Goal: Task Accomplishment & Management: Use online tool/utility

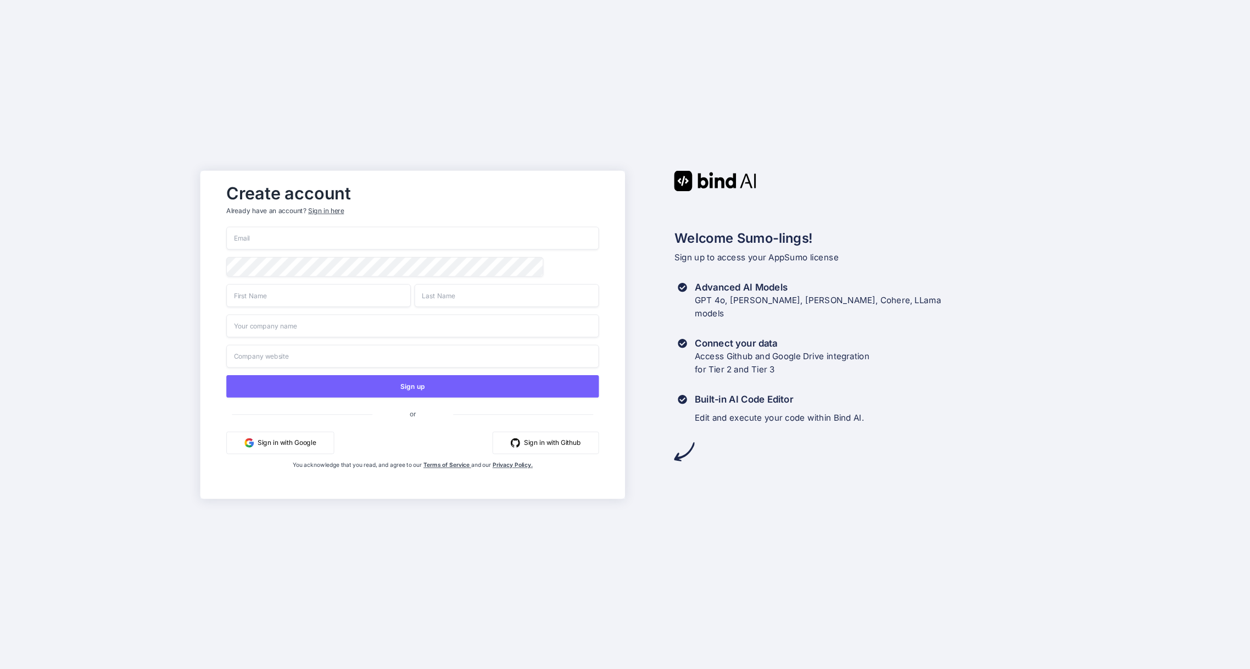
click at [360, 235] on input "email" at bounding box center [412, 237] width 373 height 23
click at [0, 668] on com-1password-button at bounding box center [0, 669] width 0 height 0
type input "karl@kargodesign.co.uk"
click at [292, 303] on input "text" at bounding box center [318, 295] width 185 height 23
type input "Karl"
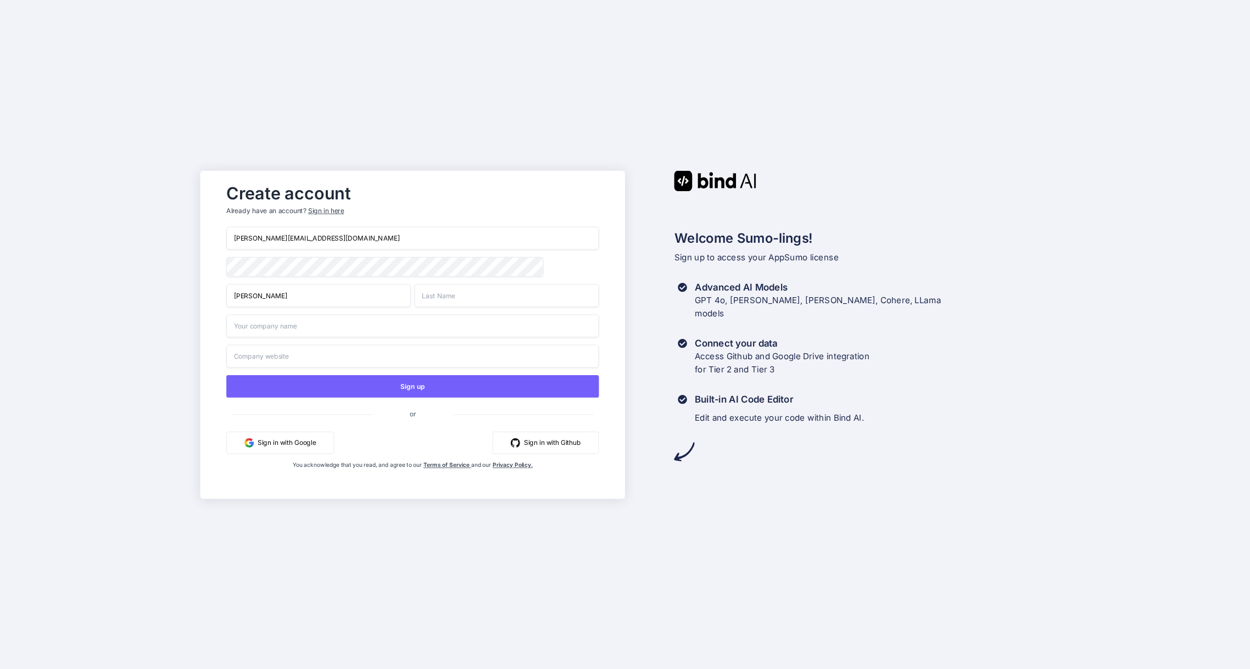
type input "Godfrey"
drag, startPoint x: 290, startPoint y: 328, endPoint x: 188, endPoint y: 324, distance: 102.2
click at [188, 324] on div "Create account Already have an account? Sign in here karl@kargodesign.co.uk Kar…" at bounding box center [625, 334] width 1250 height 669
type input "K"
type input "Kargo Design"
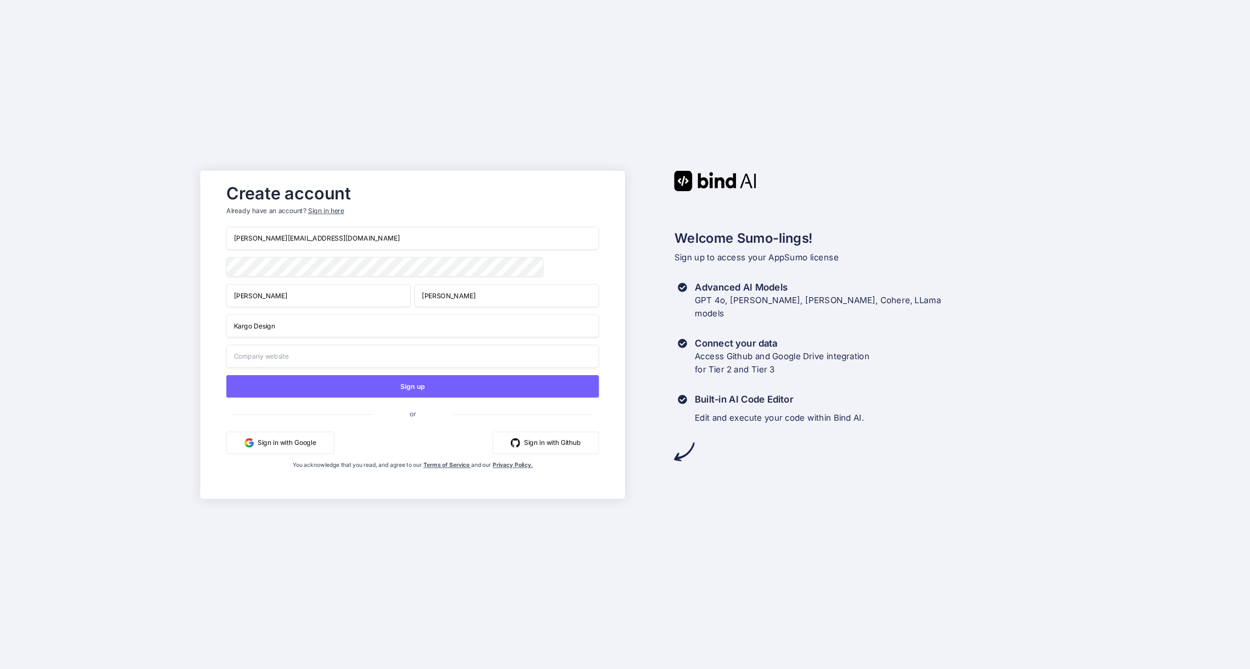
click at [246, 359] on input "text" at bounding box center [412, 355] width 373 height 23
type input "https://kargodesign.co.uk"
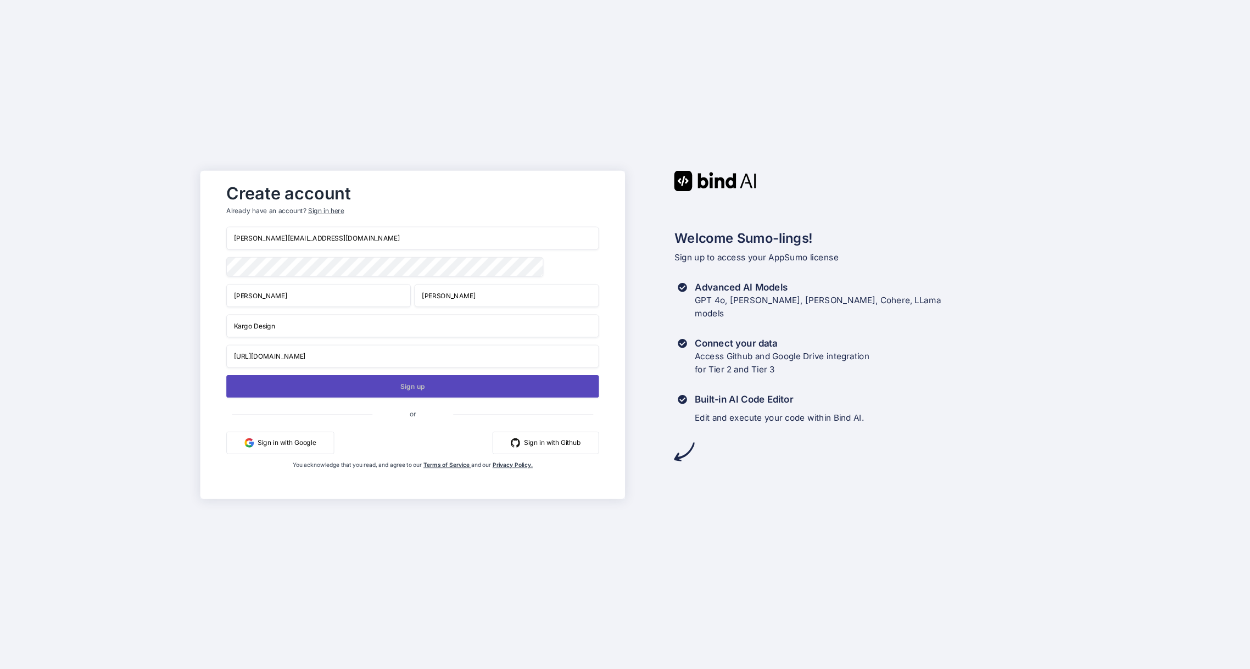
click at [409, 389] on button "Sign up" at bounding box center [412, 386] width 373 height 23
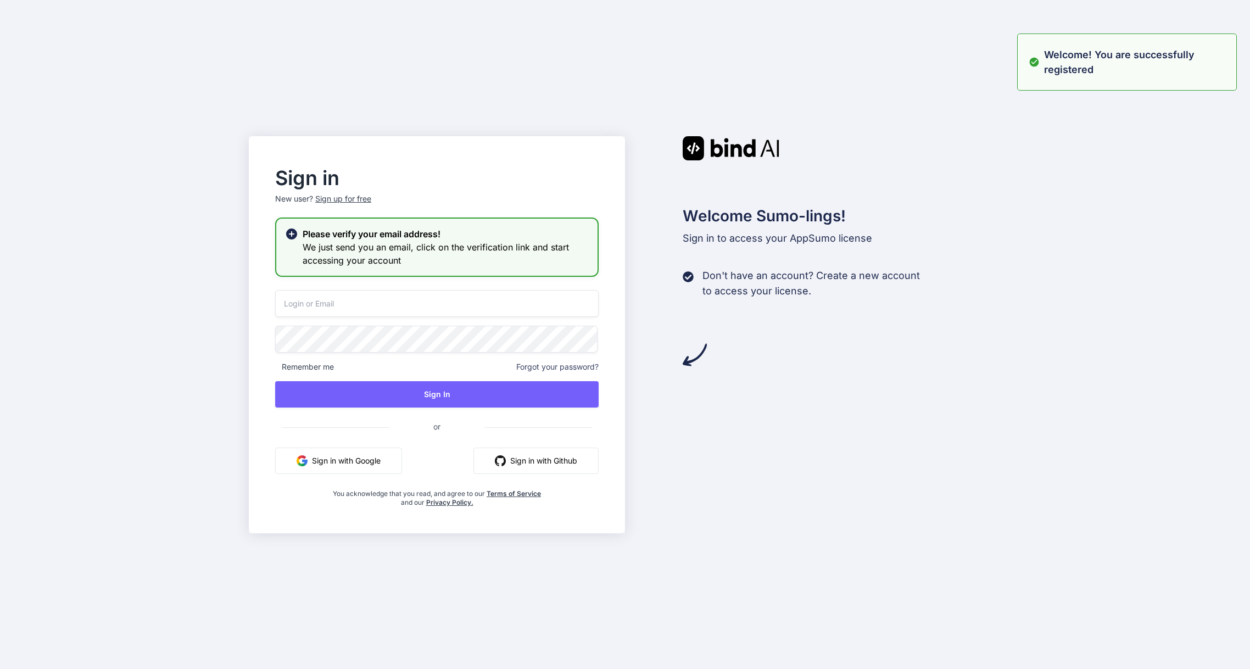
click at [326, 304] on input "email" at bounding box center [436, 303] width 323 height 27
type input "karl@kargodesign.co.uk"
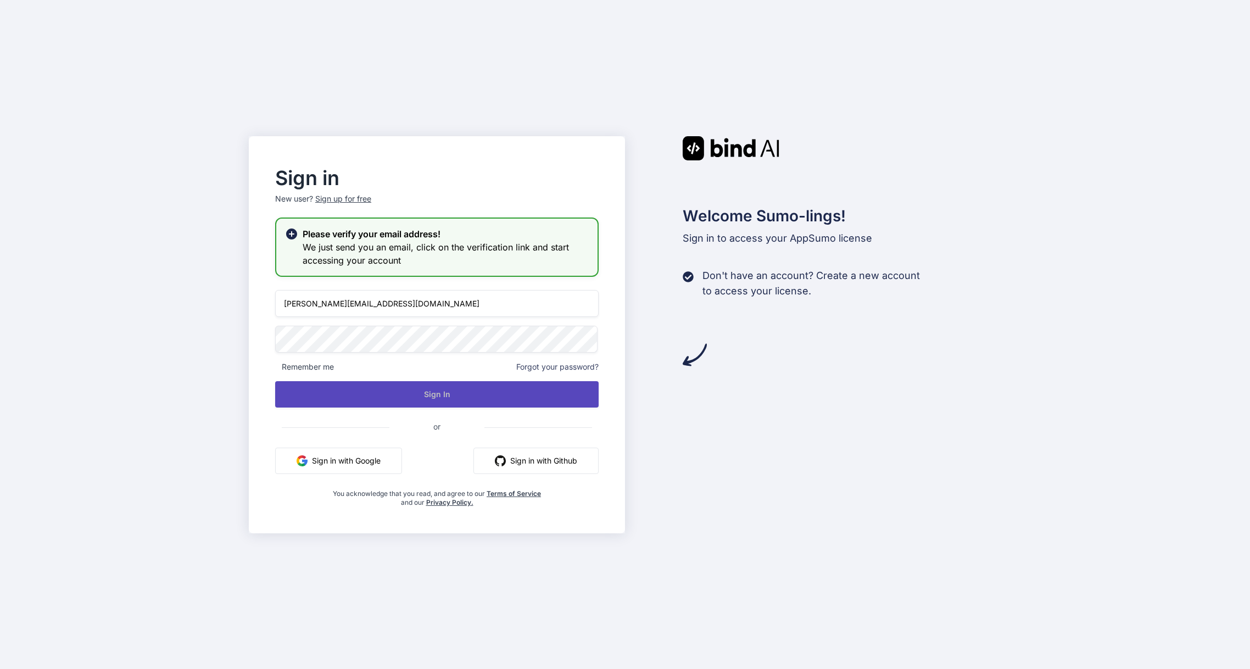
click at [460, 397] on button "Sign In" at bounding box center [436, 394] width 323 height 26
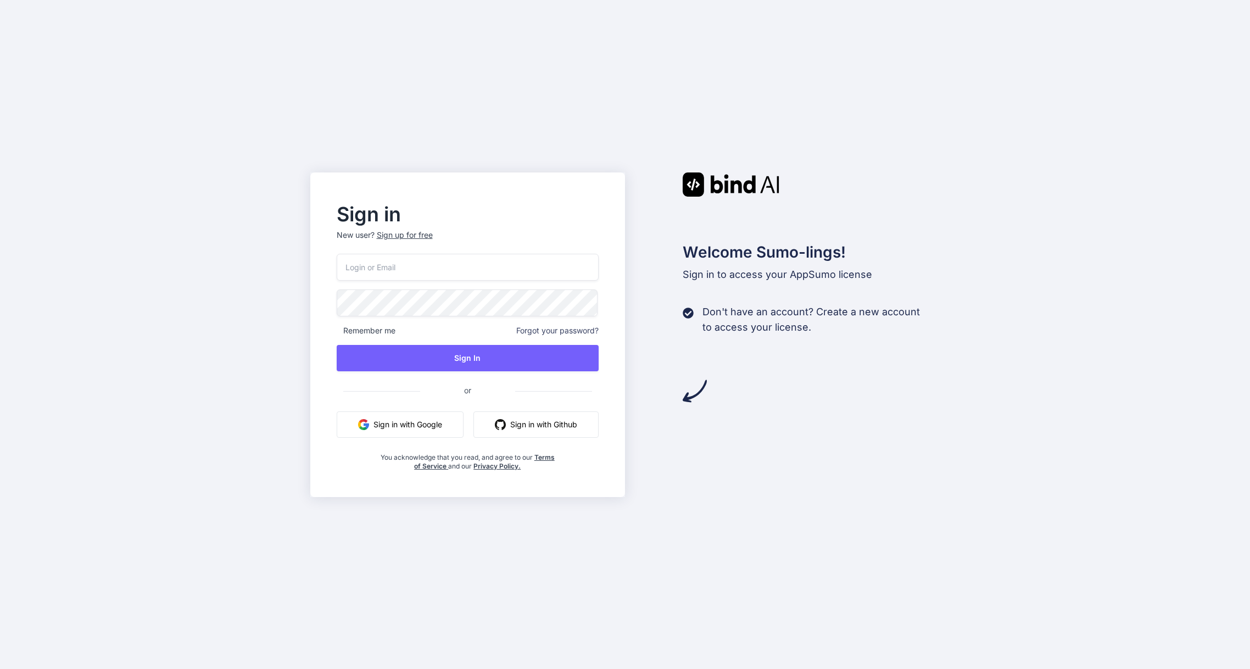
click at [390, 266] on input "email" at bounding box center [468, 267] width 262 height 27
type input "[PERSON_NAME][EMAIL_ADDRESS][DOMAIN_NAME]"
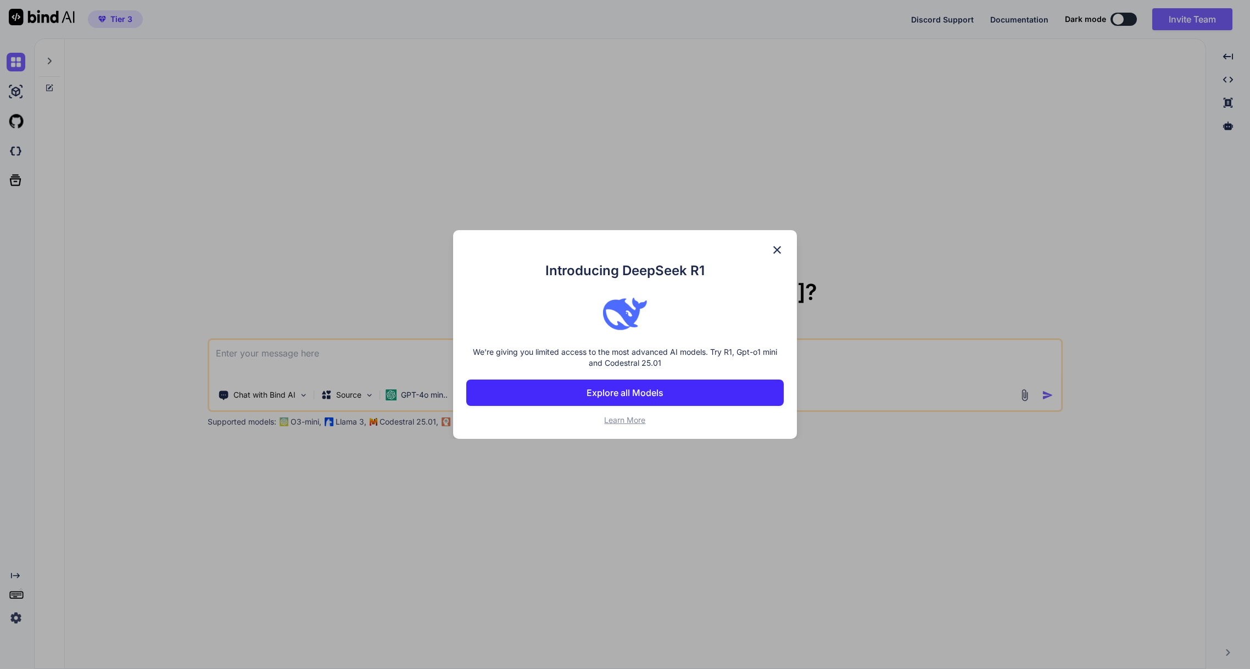
click at [628, 393] on p "Explore all Models" at bounding box center [624, 392] width 77 height 13
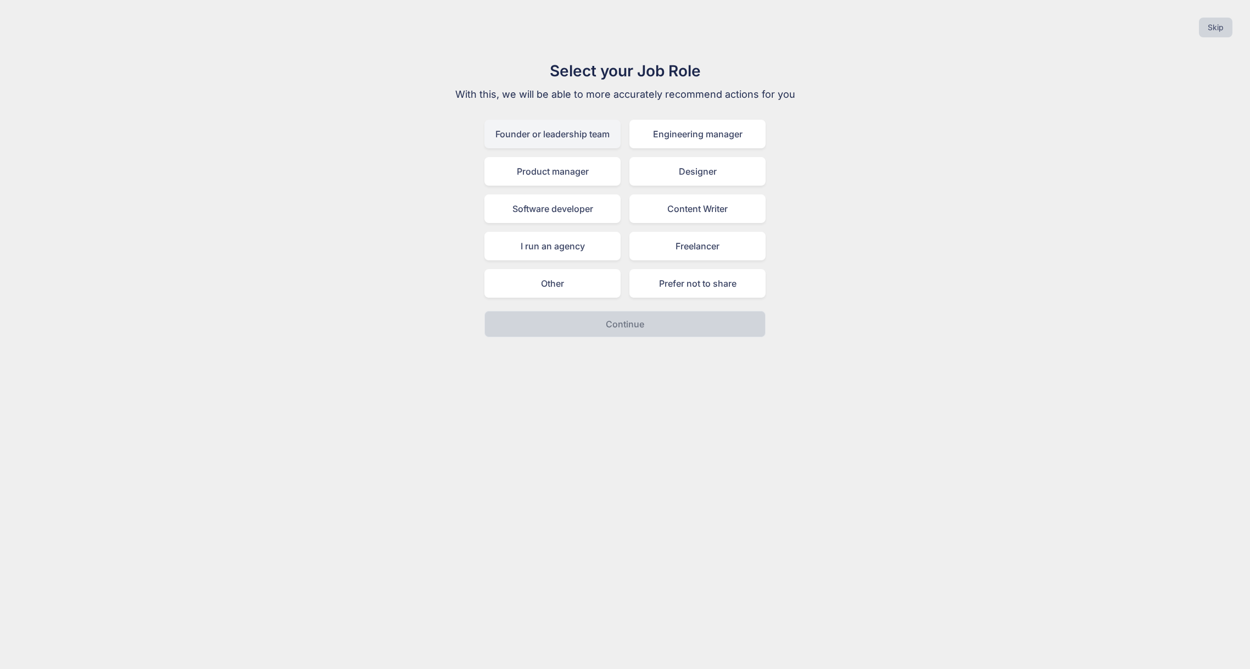
click at [564, 139] on div "Founder or leadership team" at bounding box center [552, 134] width 136 height 29
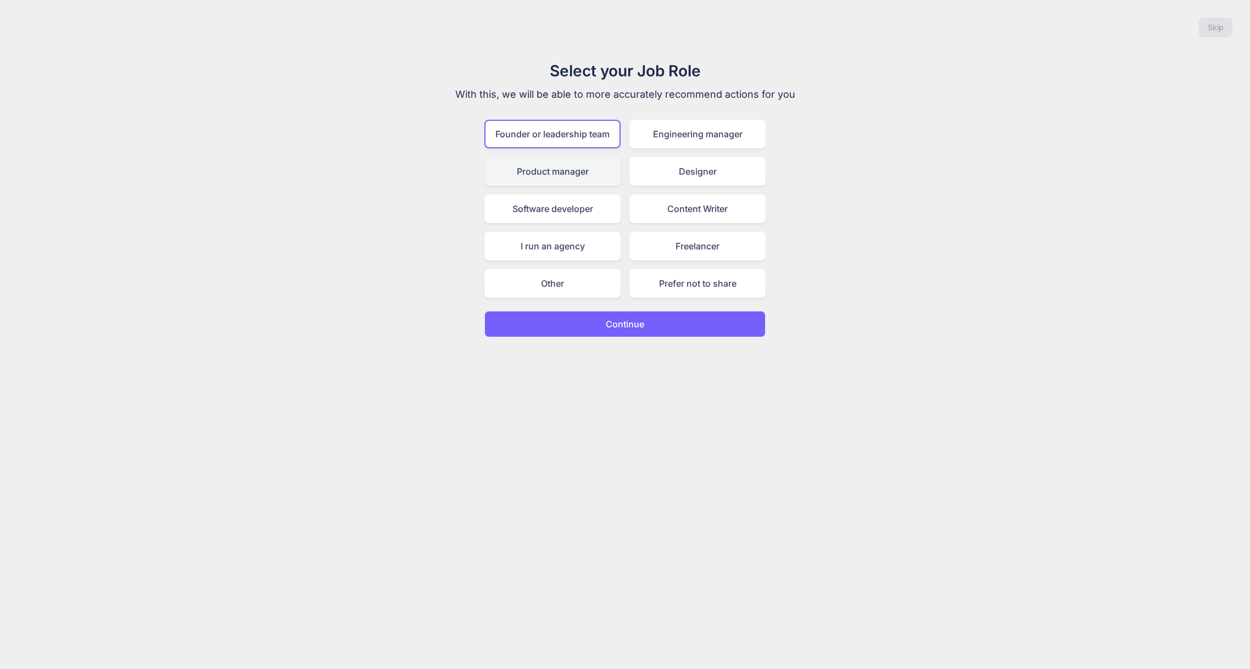
click at [566, 175] on div "Product manager" at bounding box center [552, 171] width 136 height 29
click at [578, 136] on div "Founder or leadership team" at bounding box center [552, 134] width 136 height 29
click at [664, 318] on button "Continue" at bounding box center [624, 324] width 281 height 26
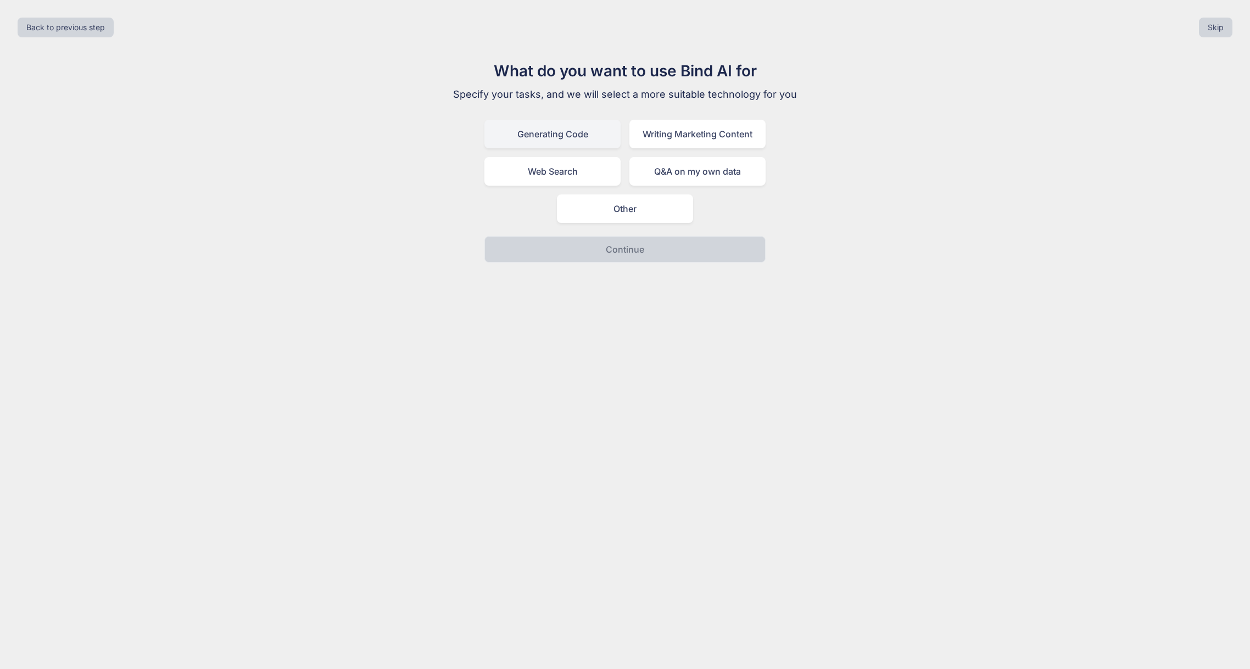
click at [565, 144] on div "Generating Code" at bounding box center [552, 134] width 136 height 29
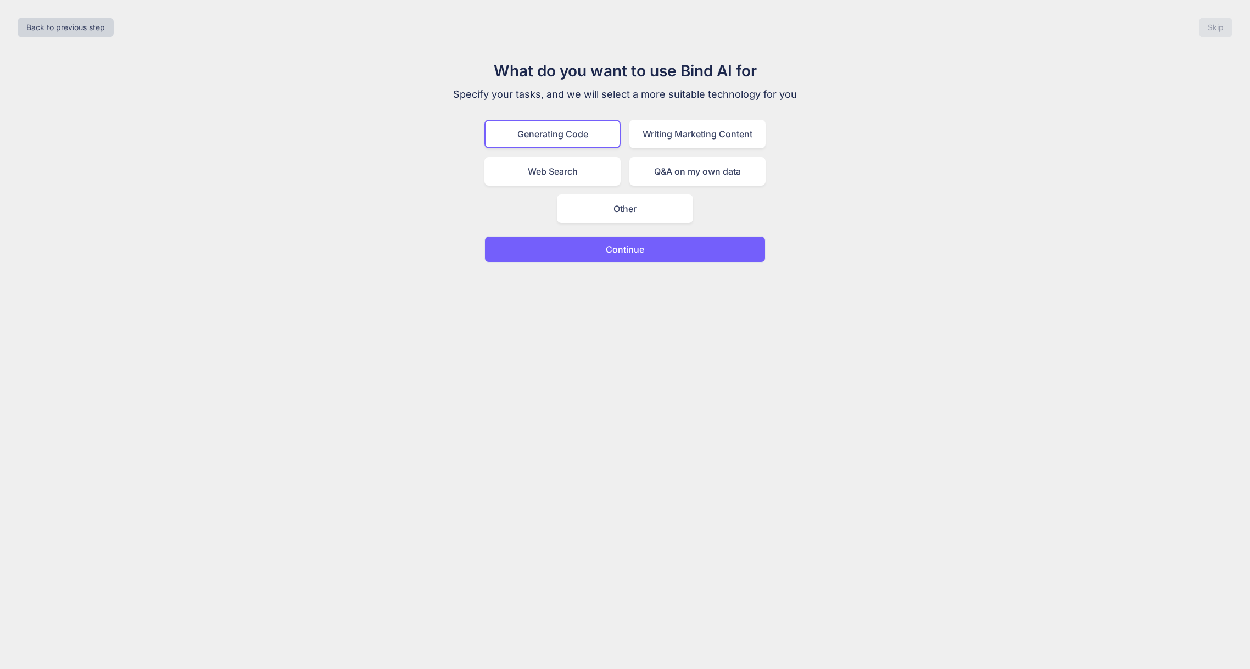
click at [649, 251] on button "Continue" at bounding box center [624, 249] width 281 height 26
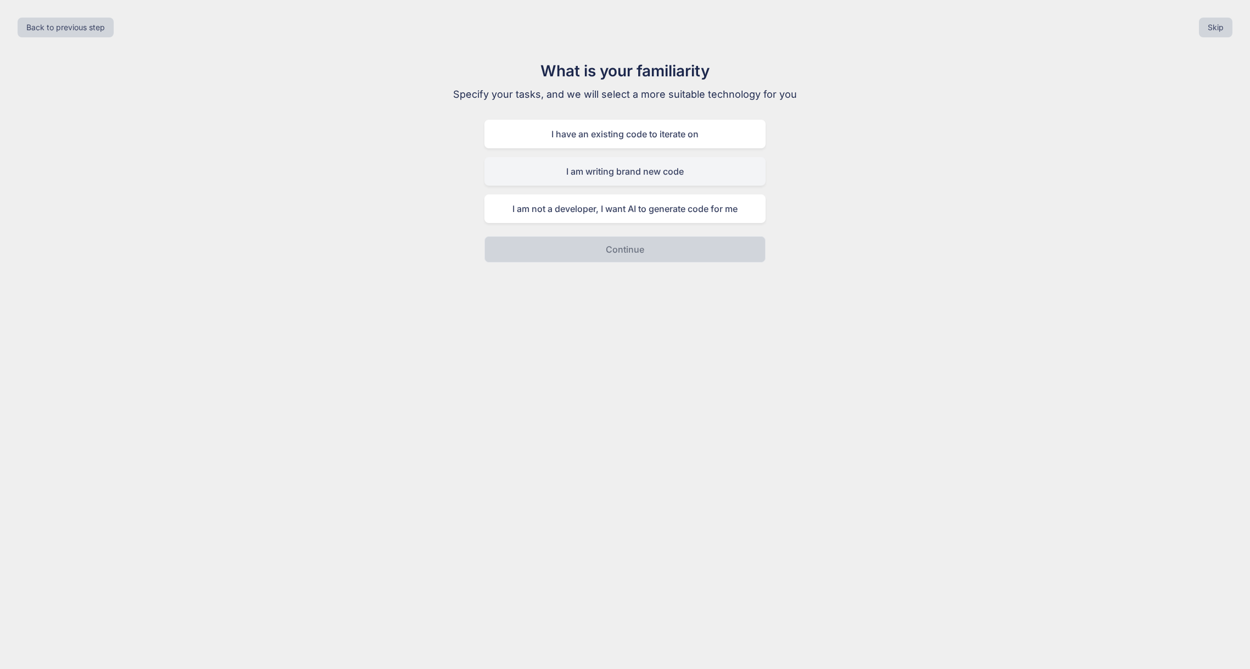
click at [642, 181] on div "I am writing brand new code" at bounding box center [624, 171] width 281 height 29
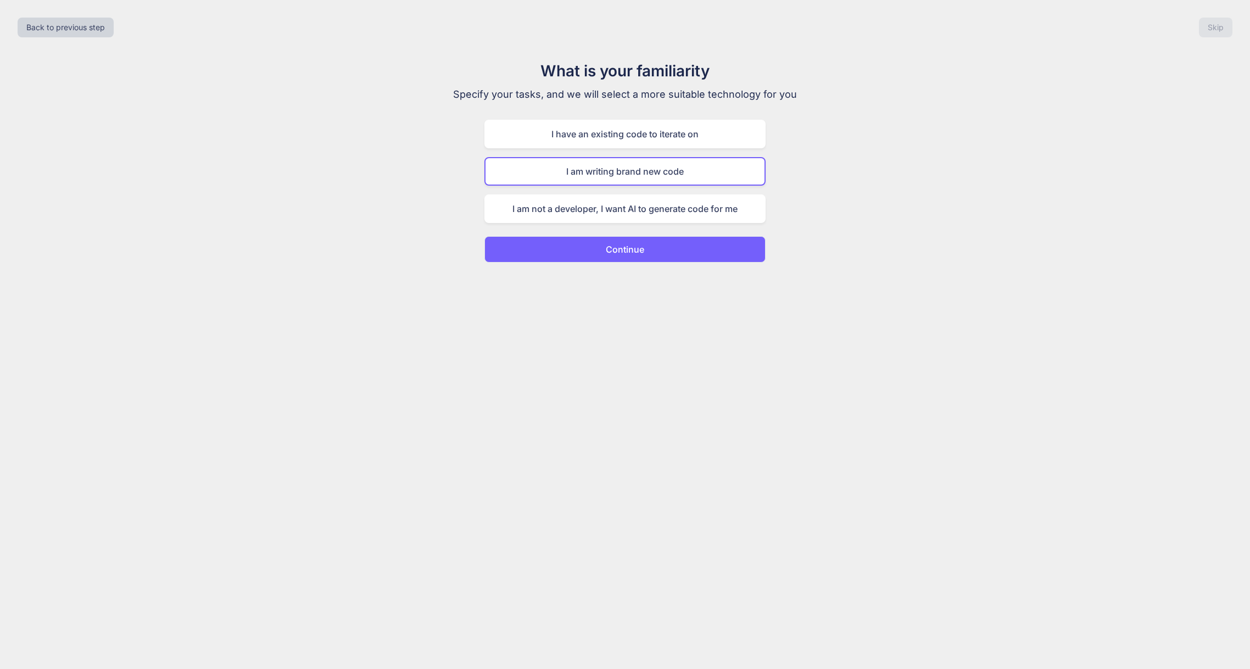
click at [646, 247] on button "Continue" at bounding box center [624, 249] width 281 height 26
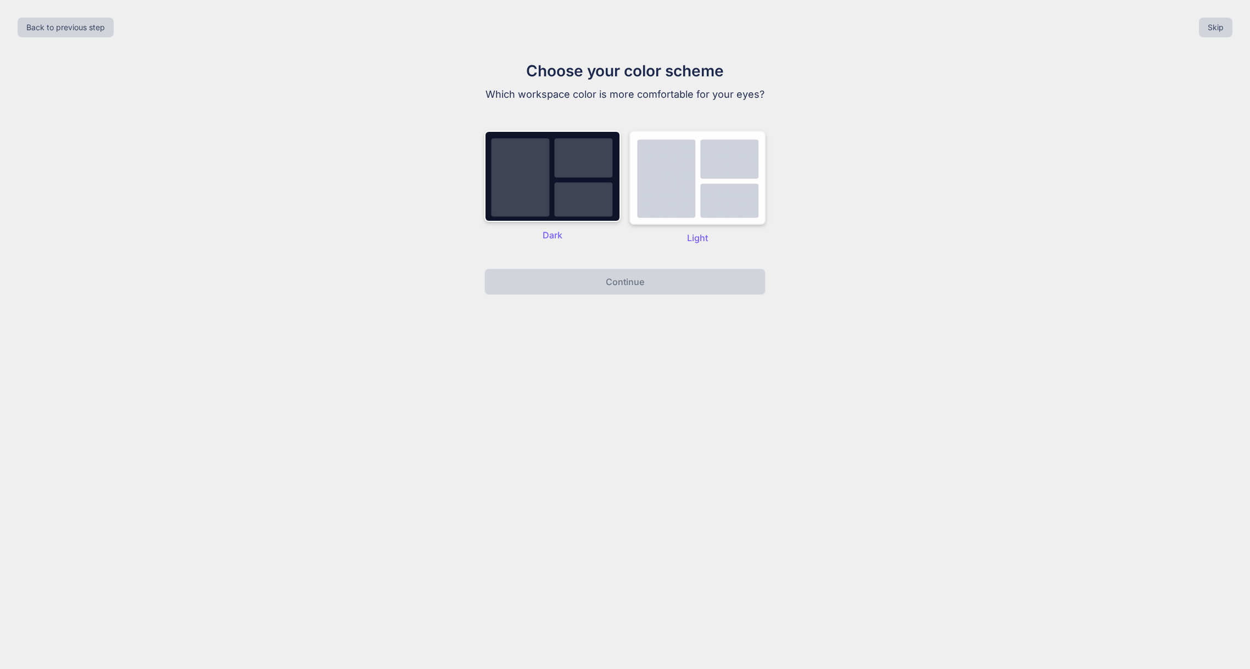
click at [703, 215] on img at bounding box center [697, 178] width 136 height 94
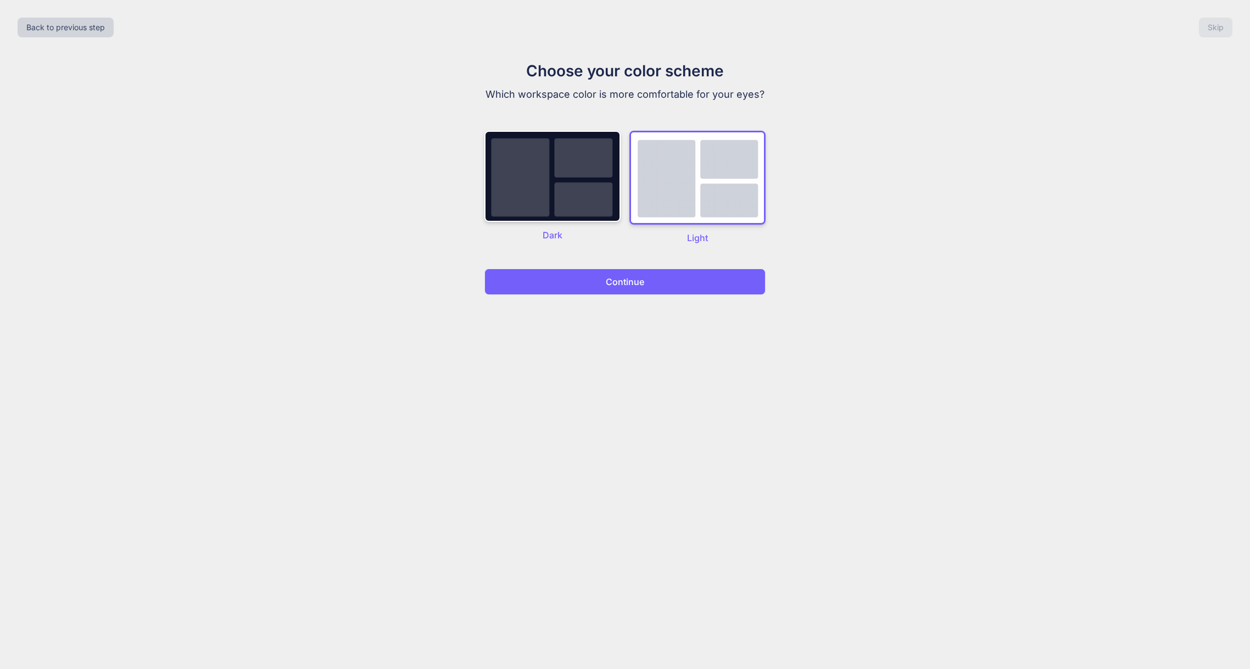
drag, startPoint x: 682, startPoint y: 279, endPoint x: 588, endPoint y: 276, distance: 94.5
click at [678, 280] on button "Continue" at bounding box center [624, 282] width 281 height 26
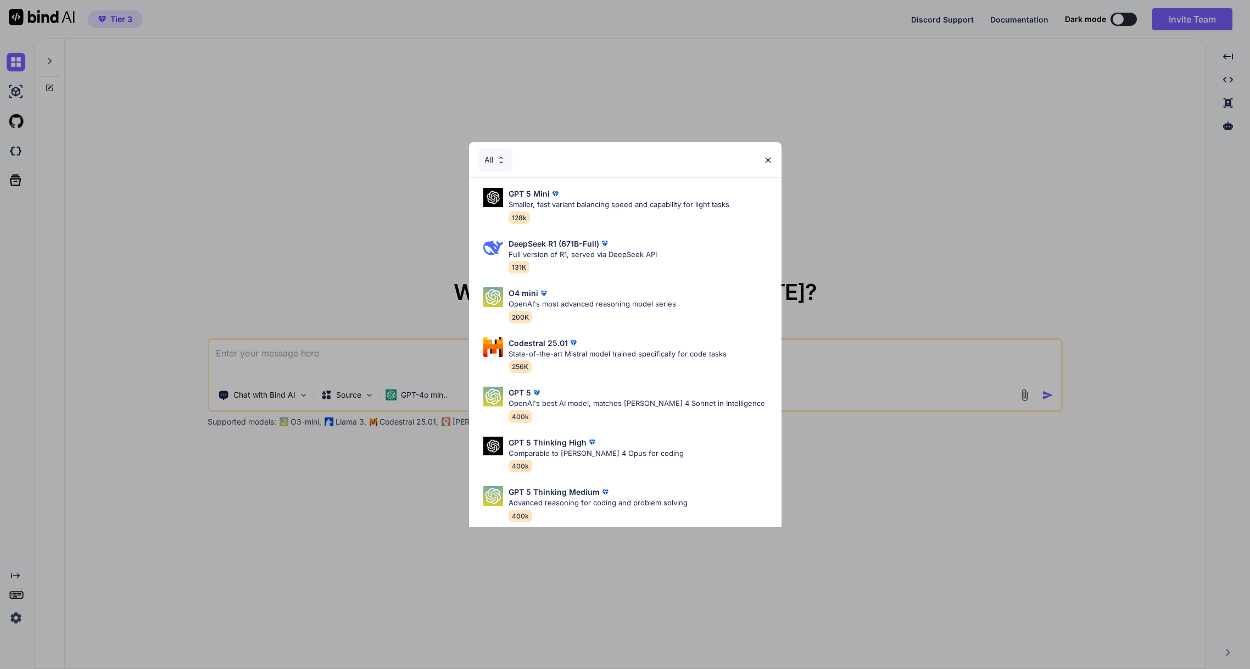
click at [764, 159] on img at bounding box center [767, 159] width 9 height 9
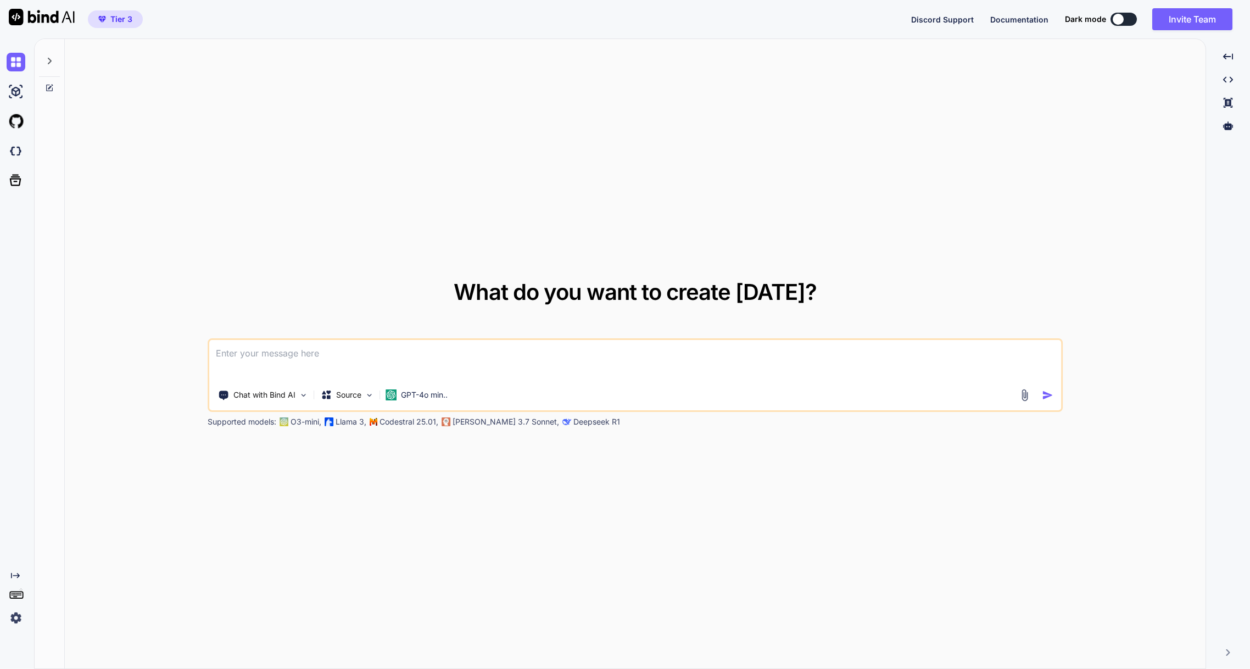
click at [312, 360] on textarea at bounding box center [635, 360] width 852 height 41
click at [20, 95] on img at bounding box center [16, 91] width 19 height 19
type textarea "x"
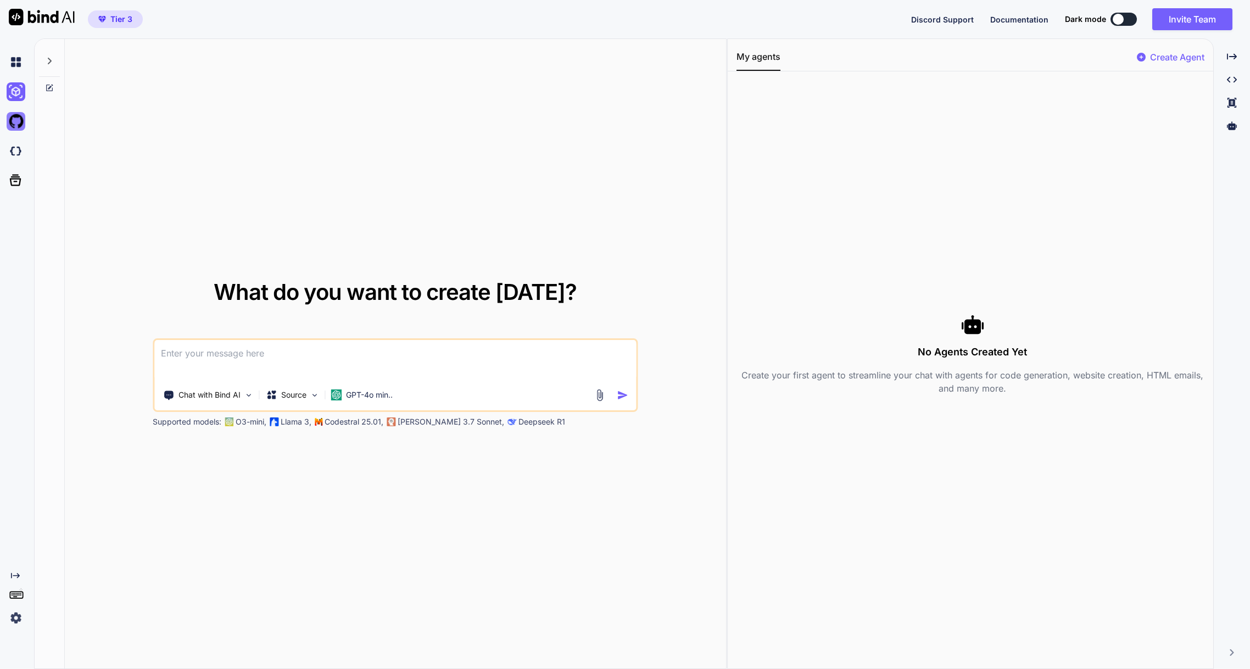
click at [18, 120] on img at bounding box center [16, 121] width 19 height 19
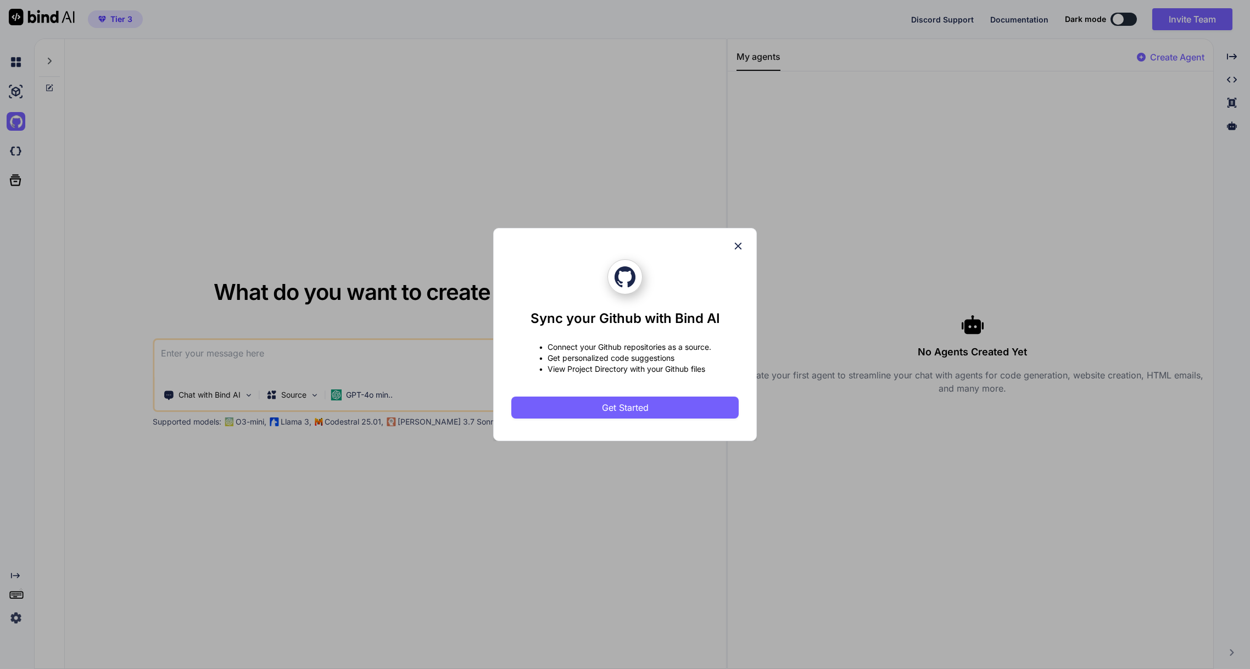
click at [742, 242] on icon at bounding box center [738, 246] width 12 height 12
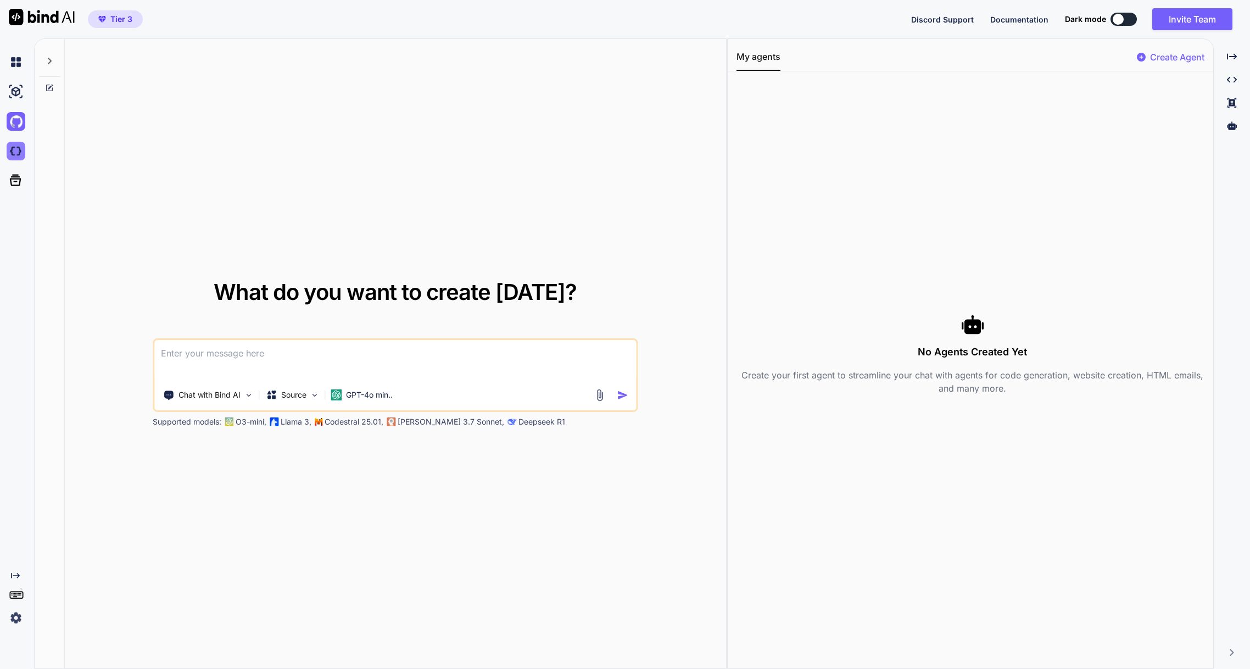
click at [17, 144] on img at bounding box center [16, 151] width 19 height 19
click at [19, 180] on icon at bounding box center [15, 179] width 15 height 15
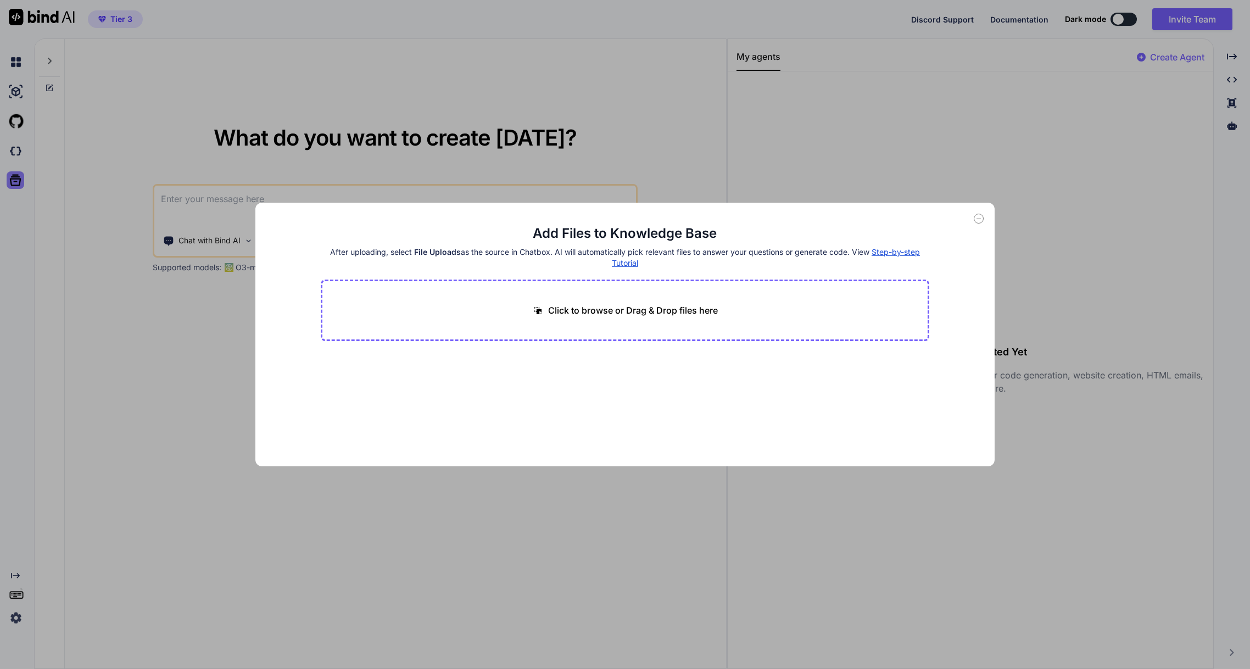
click at [19, 180] on div "Add Files to Knowledge Base After uploading, select File Uploads as the source …" at bounding box center [625, 334] width 1250 height 669
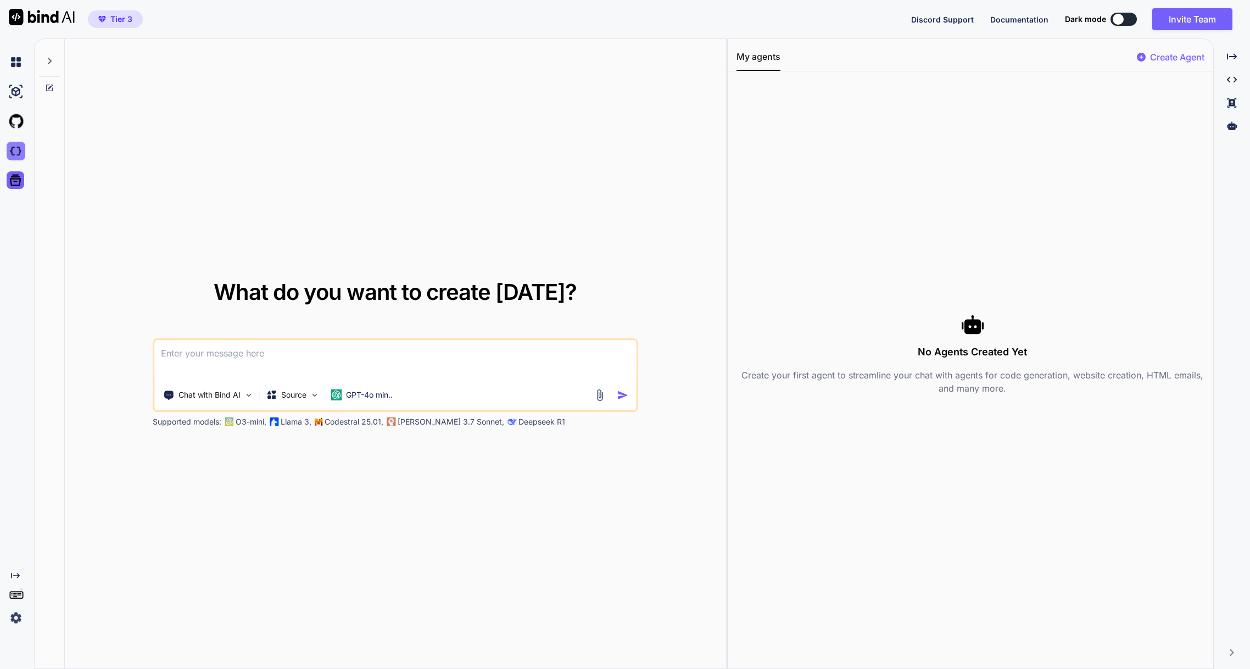
click at [19, 154] on img at bounding box center [16, 151] width 19 height 19
click at [17, 65] on img at bounding box center [16, 62] width 19 height 19
click at [14, 577] on icon "Created with Pixso." at bounding box center [15, 575] width 9 height 9
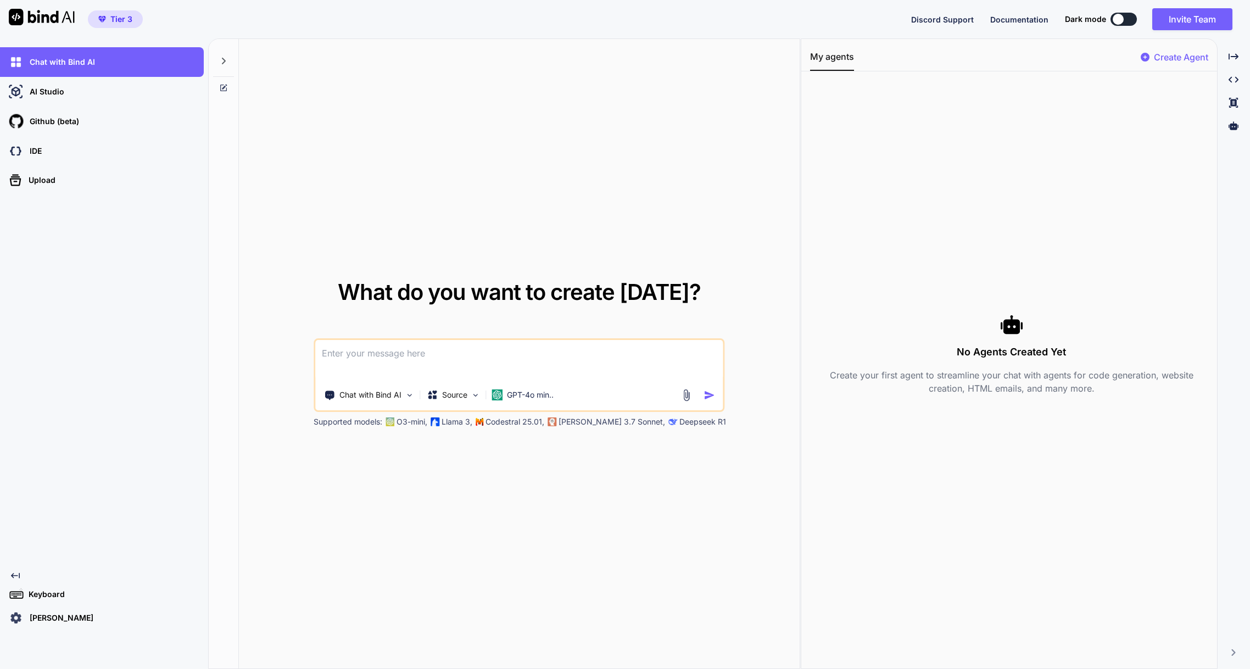
click at [42, 592] on p "Keyboard" at bounding box center [44, 594] width 41 height 11
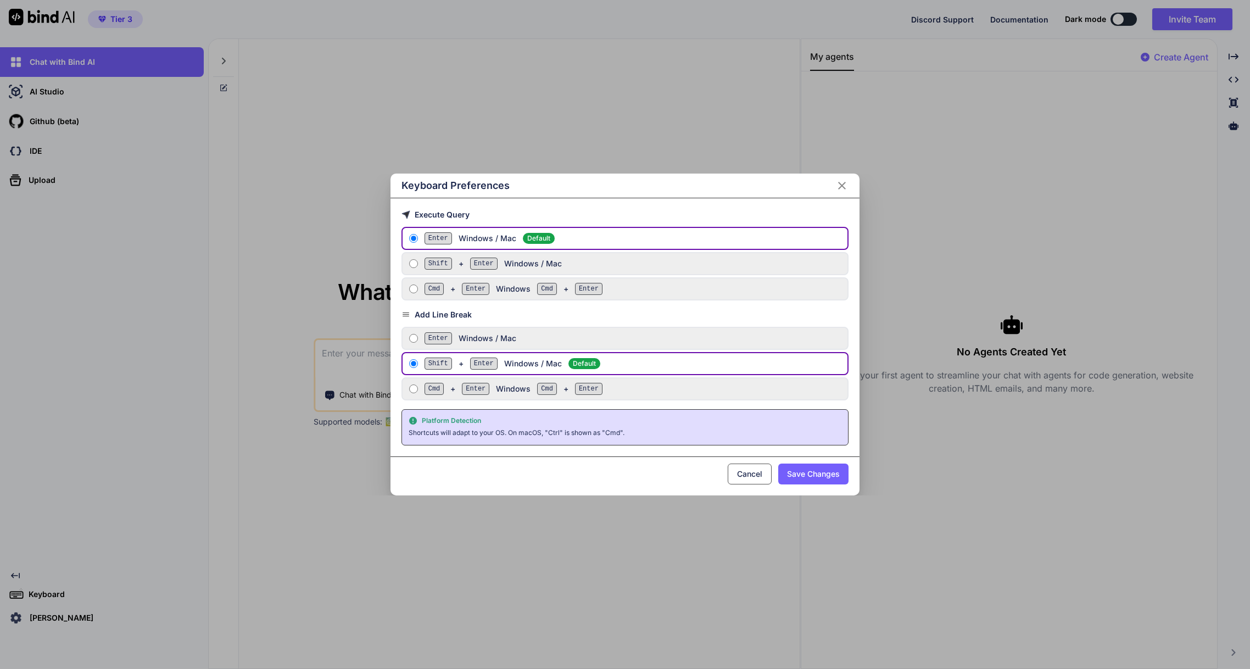
click at [739, 474] on button "Cancel" at bounding box center [750, 473] width 44 height 21
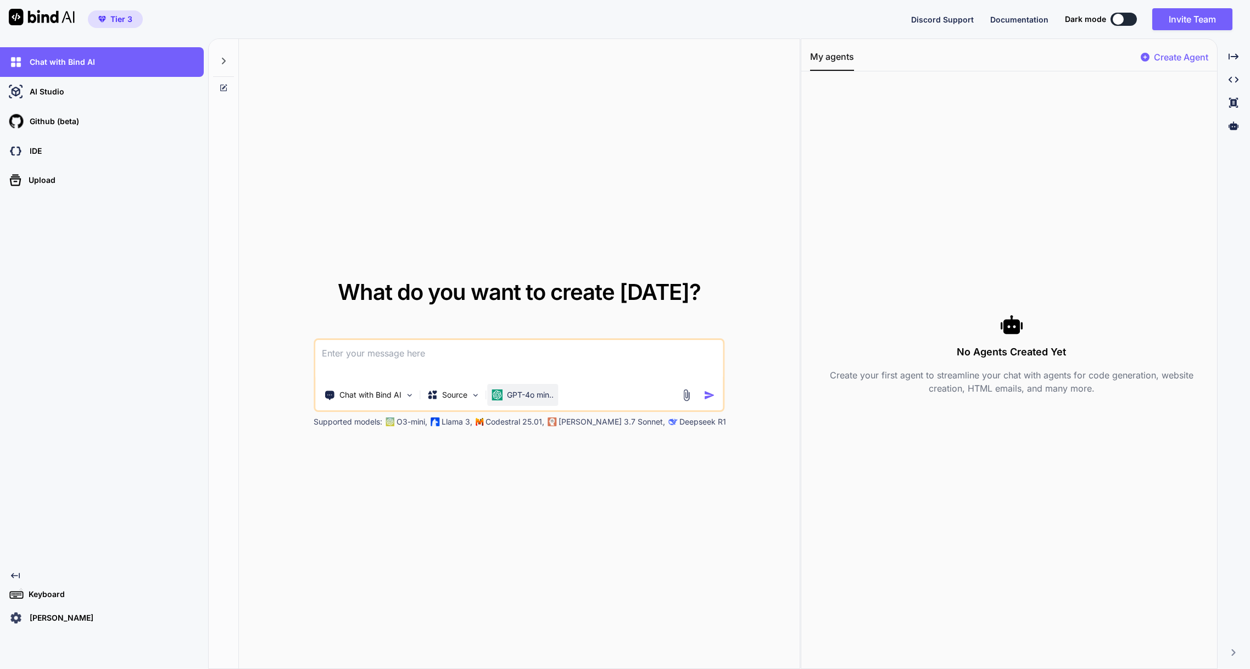
click at [524, 399] on p "GPT-4o min.." at bounding box center [530, 394] width 47 height 11
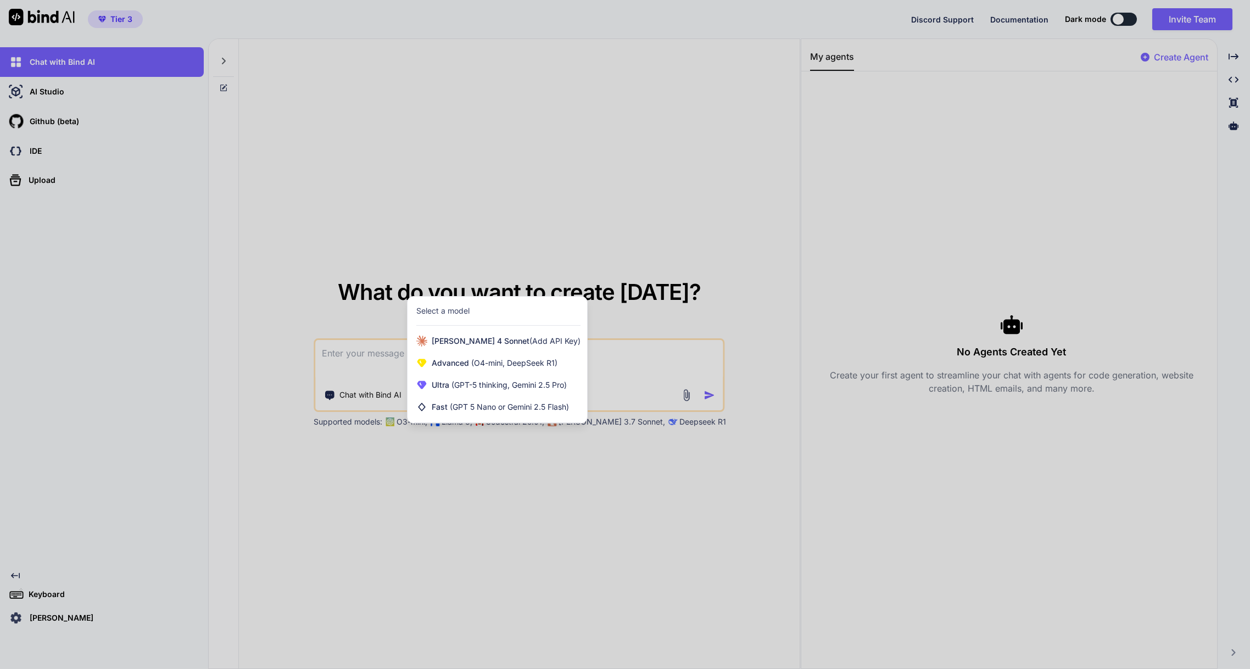
click at [515, 467] on div at bounding box center [625, 334] width 1250 height 669
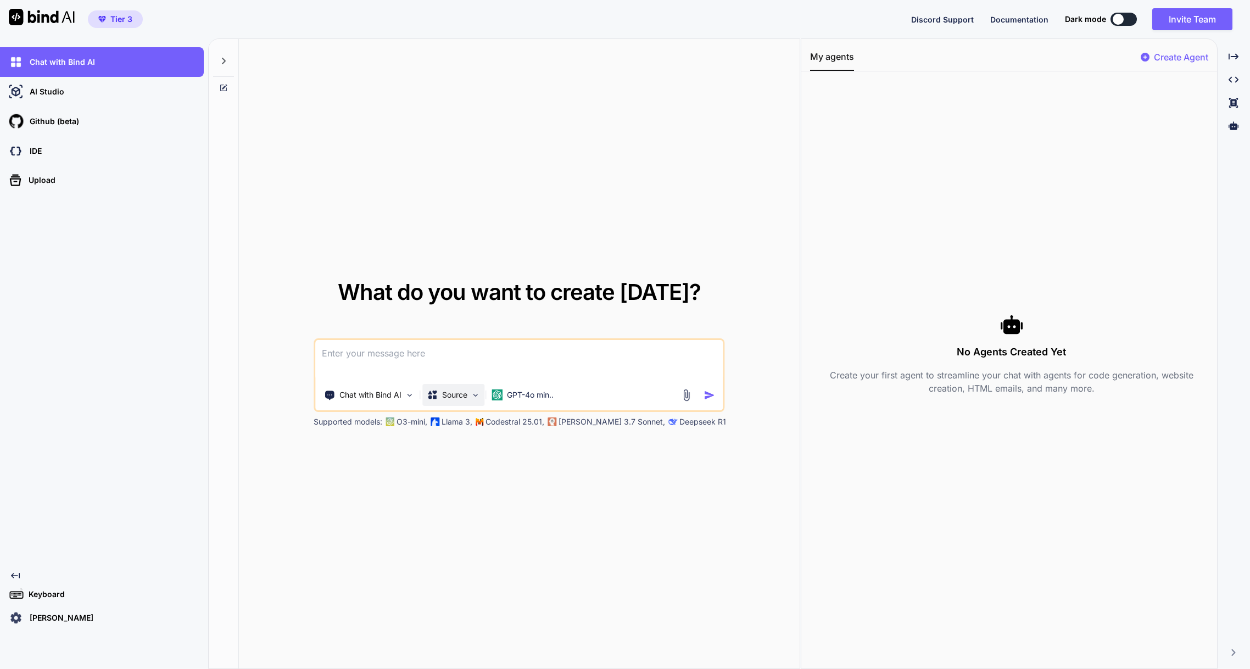
click at [475, 394] on img at bounding box center [475, 394] width 9 height 9
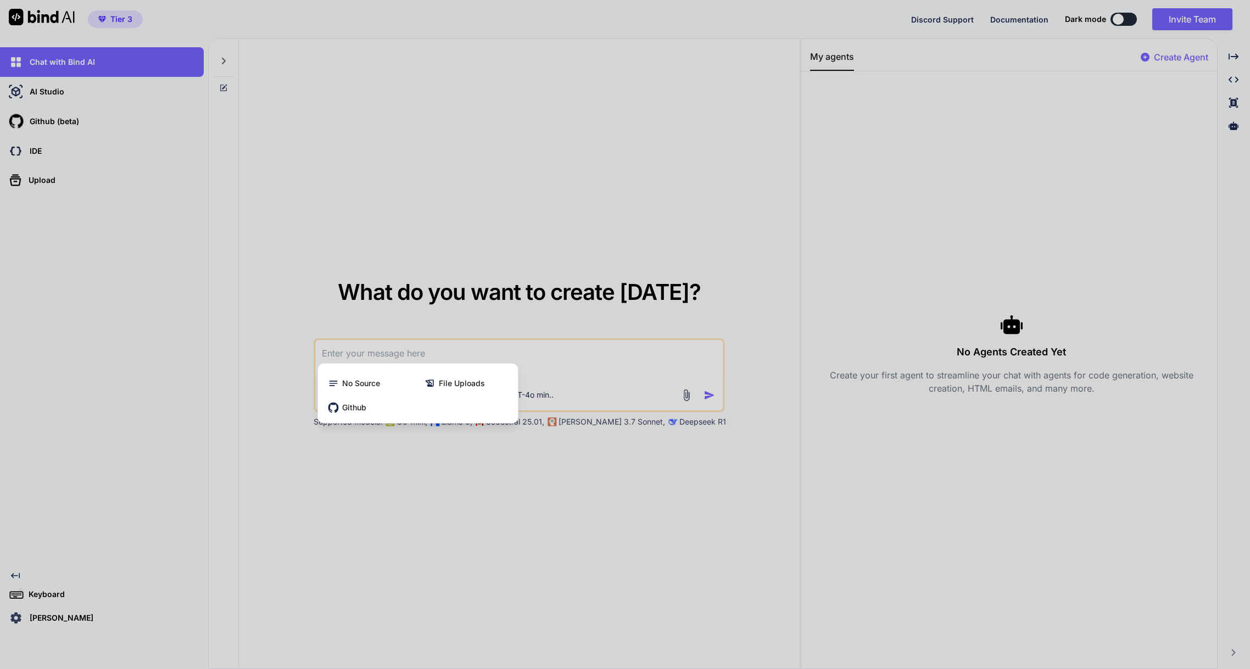
click at [378, 482] on div at bounding box center [625, 334] width 1250 height 669
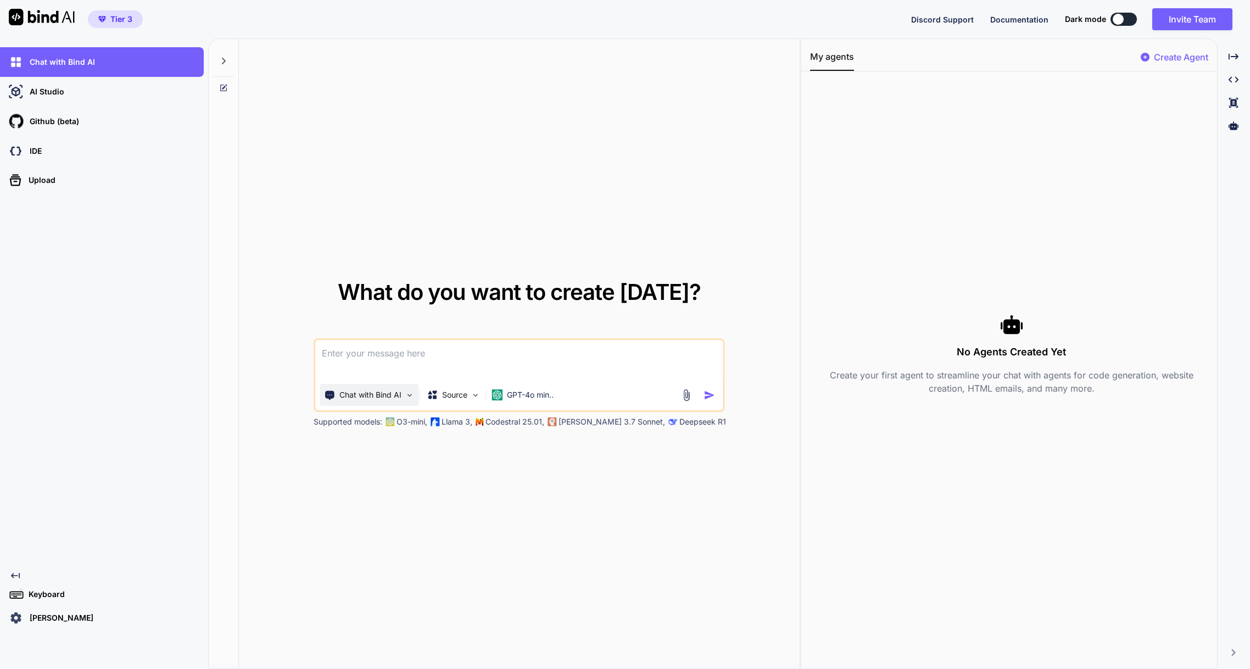
click at [407, 398] on img at bounding box center [409, 394] width 9 height 9
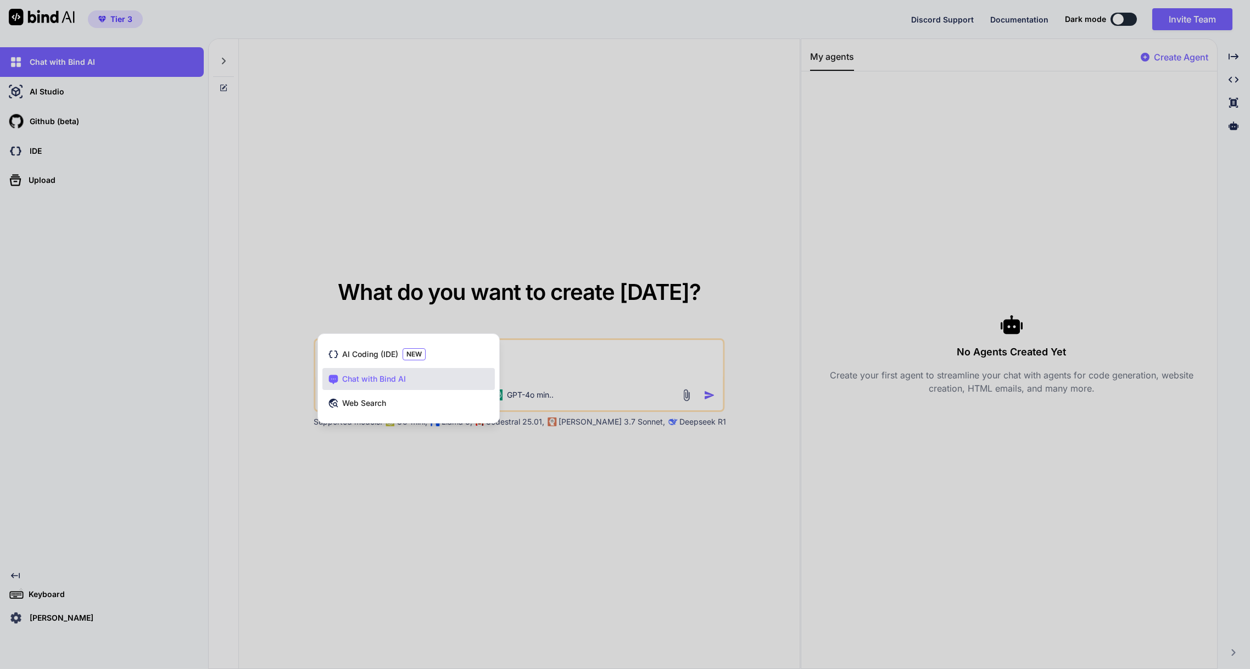
click at [434, 502] on div at bounding box center [625, 334] width 1250 height 669
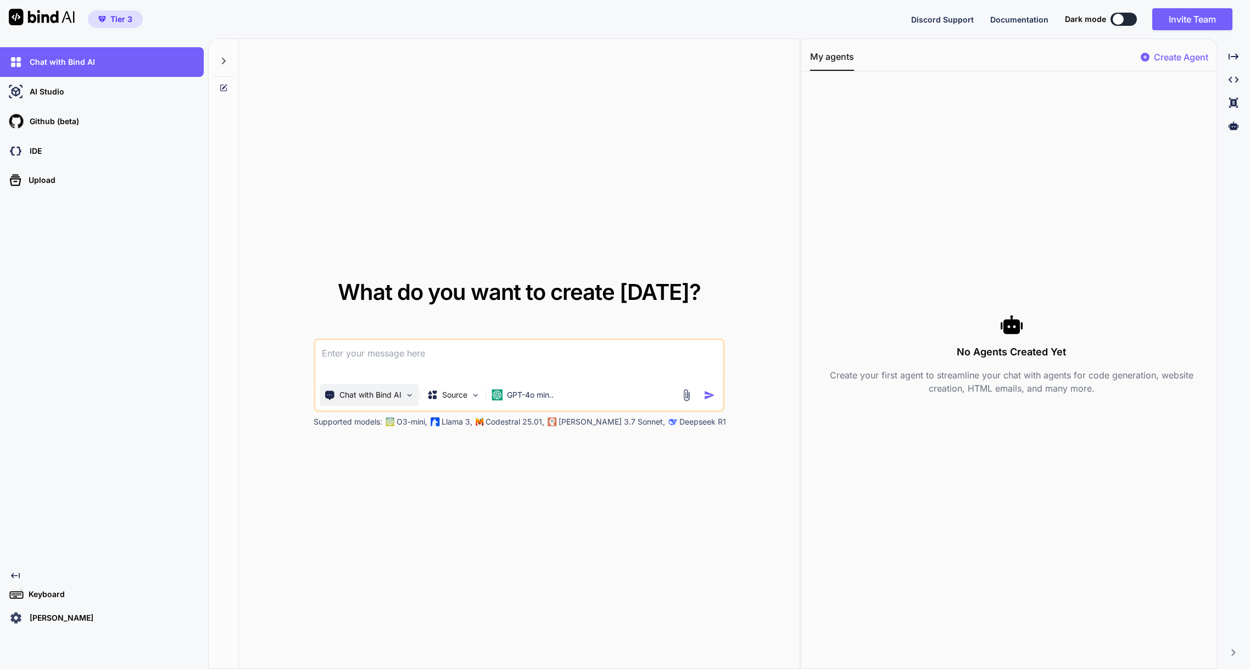
click at [407, 398] on img at bounding box center [409, 394] width 9 height 9
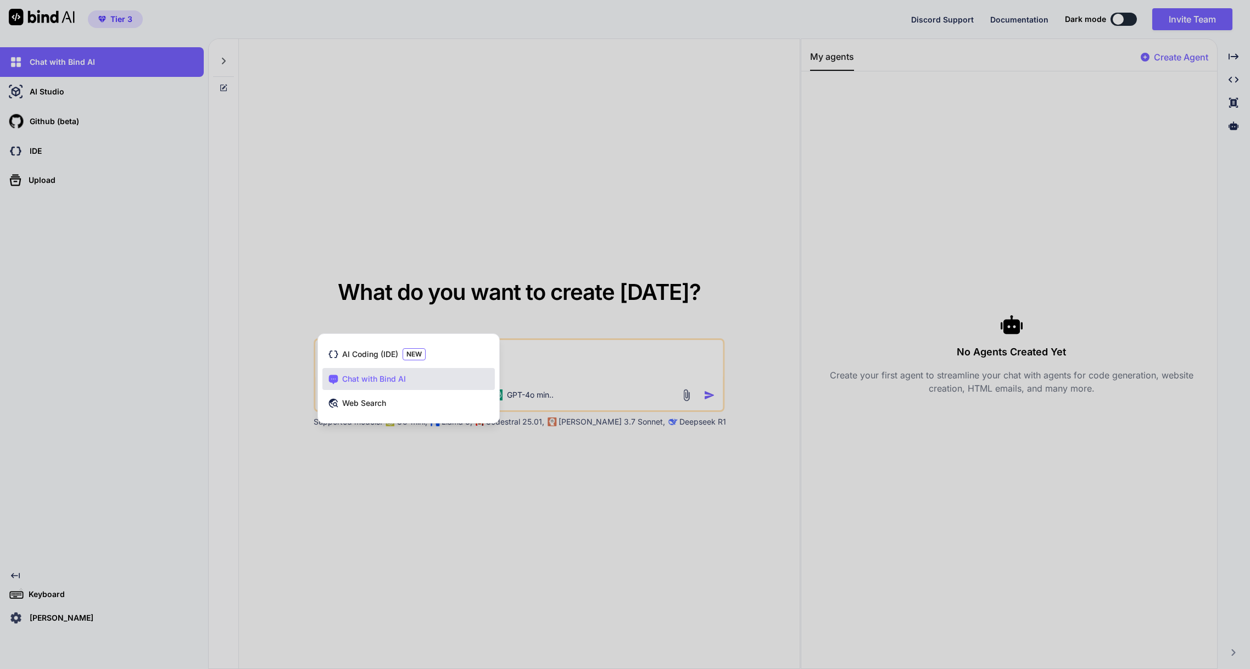
click at [437, 561] on div at bounding box center [625, 334] width 1250 height 669
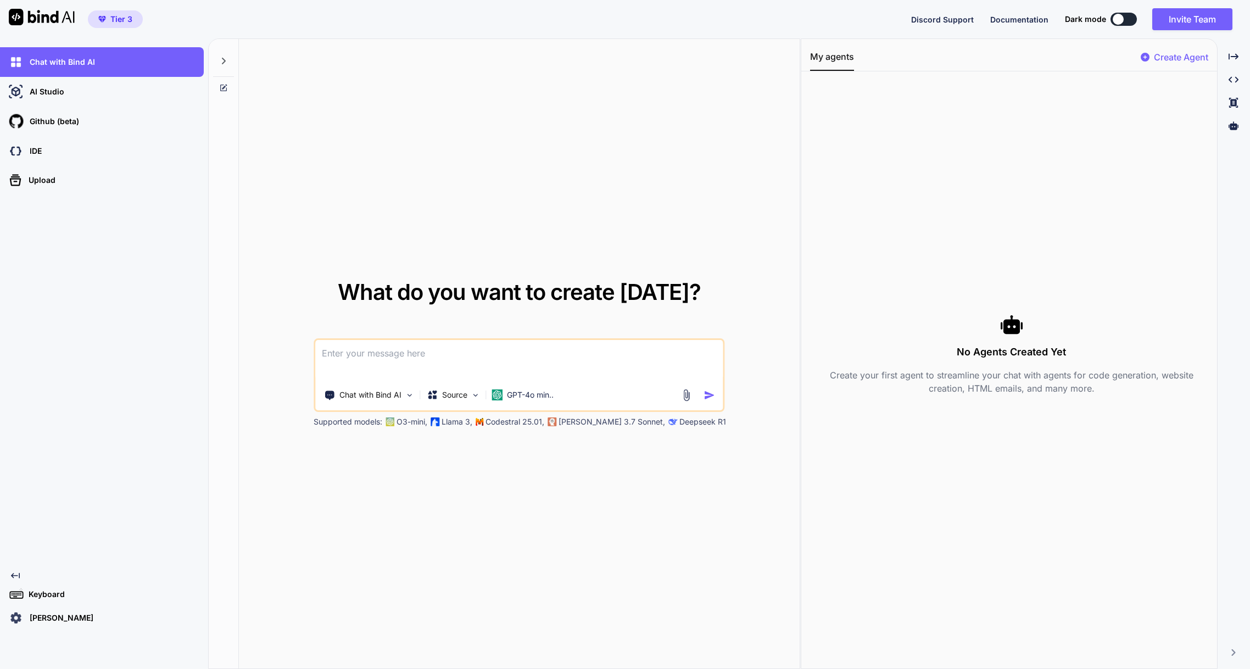
drag, startPoint x: 414, startPoint y: 500, endPoint x: 406, endPoint y: 496, distance: 9.1
click at [406, 496] on div "What do you want to create today? Chat with Bind AI Source GPT-4o min.. Support…" at bounding box center [519, 354] width 560 height 630
click at [384, 356] on textarea at bounding box center [518, 360] width 407 height 41
type textarea "I would like to create a"
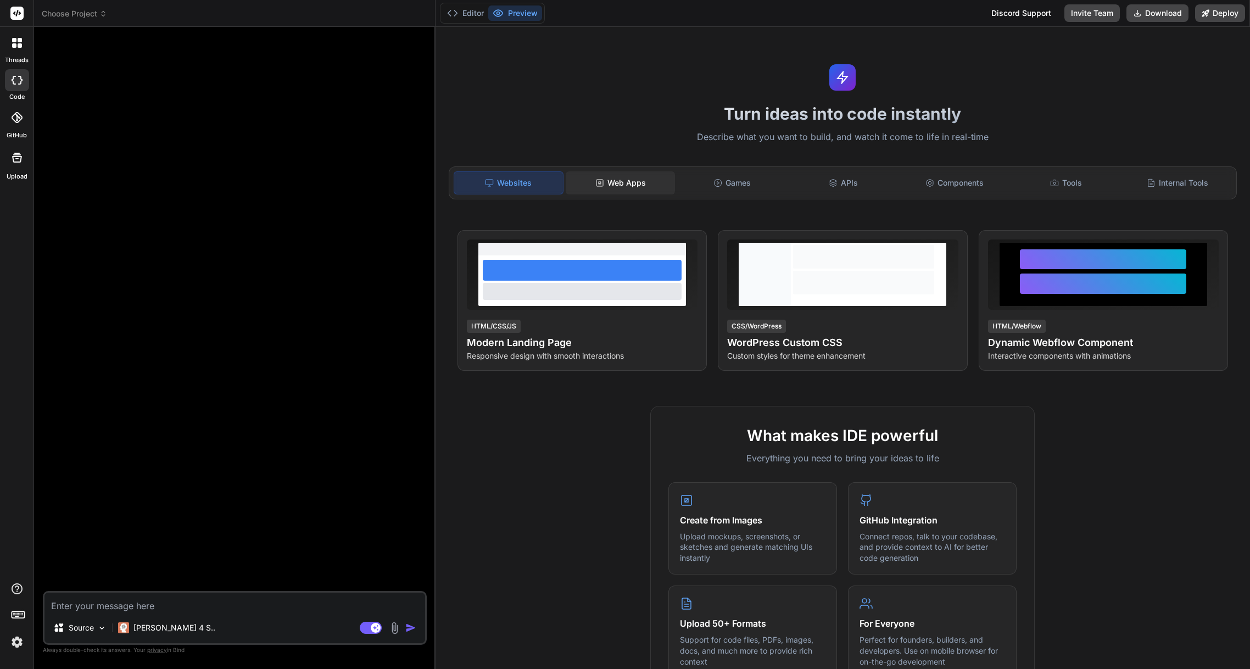
click at [626, 185] on div "Web Apps" at bounding box center [620, 182] width 109 height 23
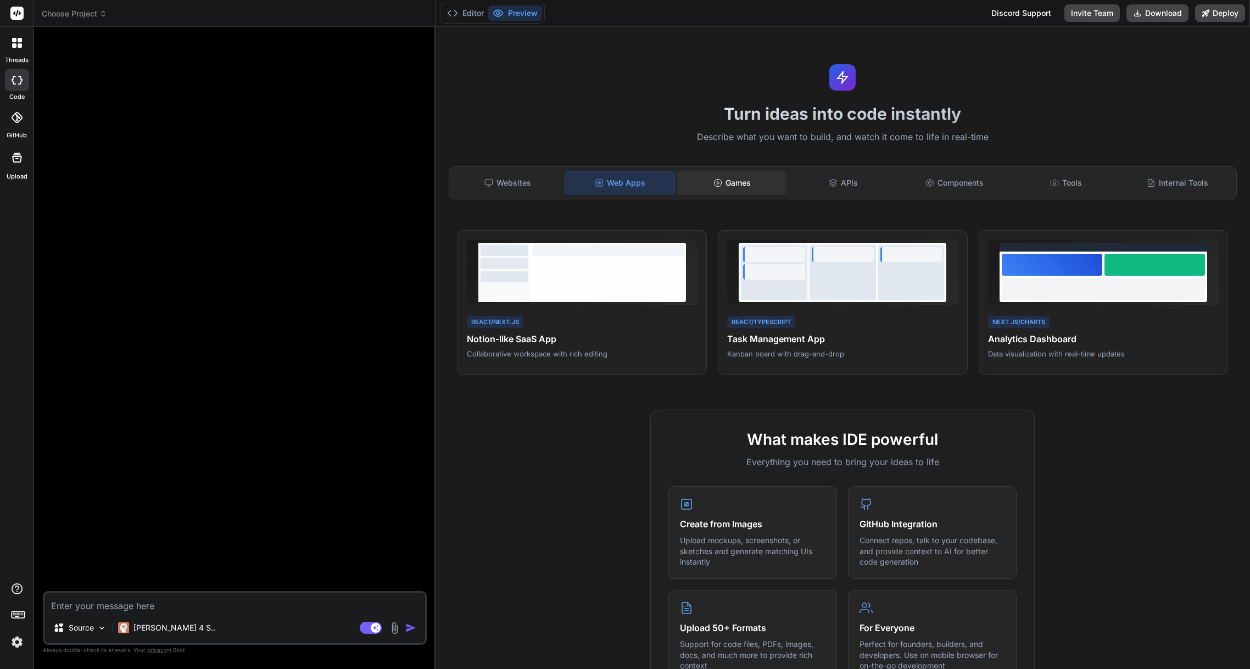
click at [742, 191] on div "Games" at bounding box center [731, 182] width 109 height 23
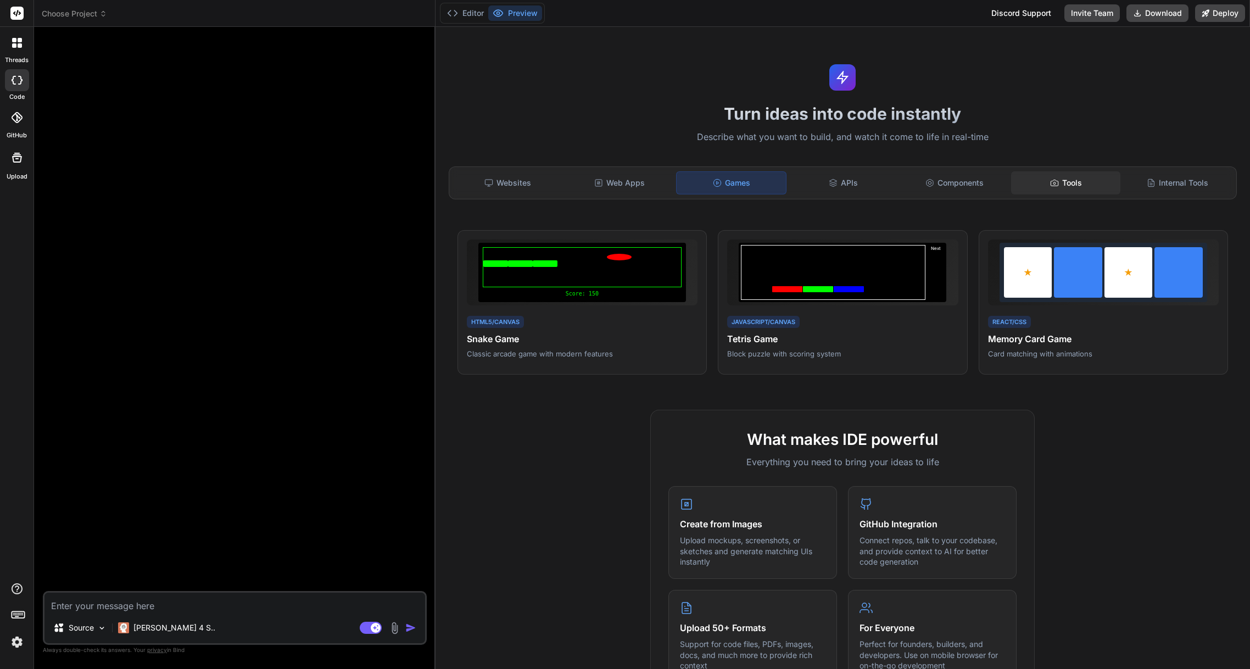
click at [1052, 186] on icon at bounding box center [1054, 182] width 9 height 9
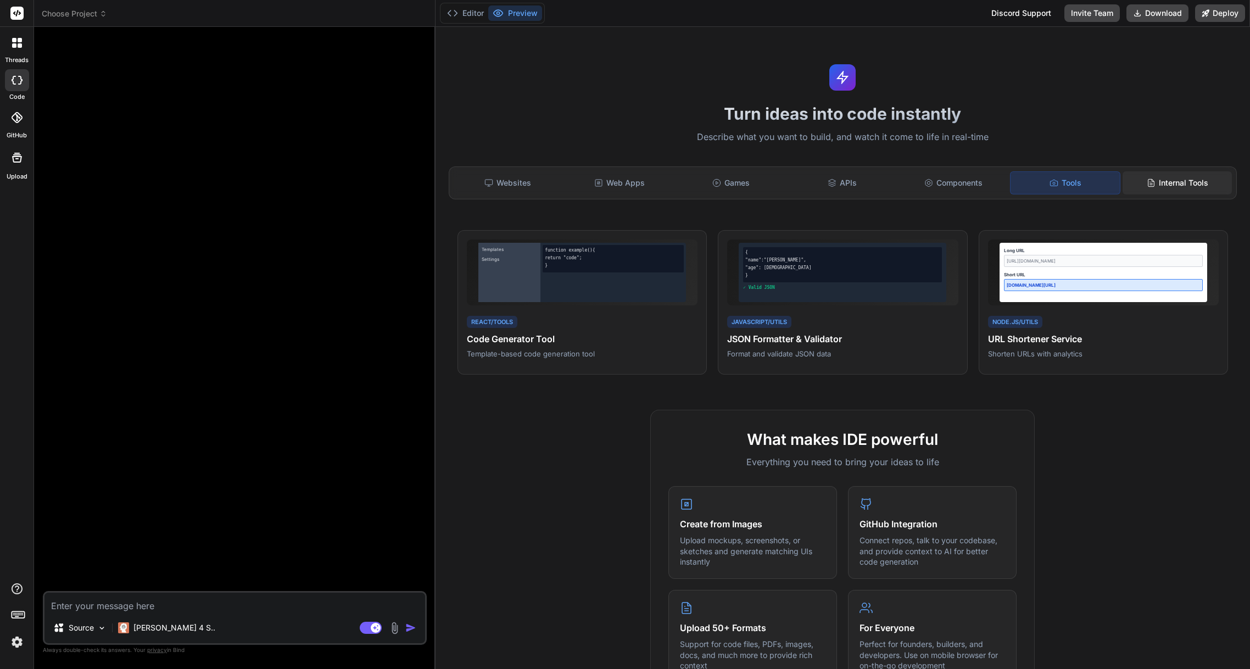
click at [1167, 186] on div "Internal Tools" at bounding box center [1176, 182] width 109 height 23
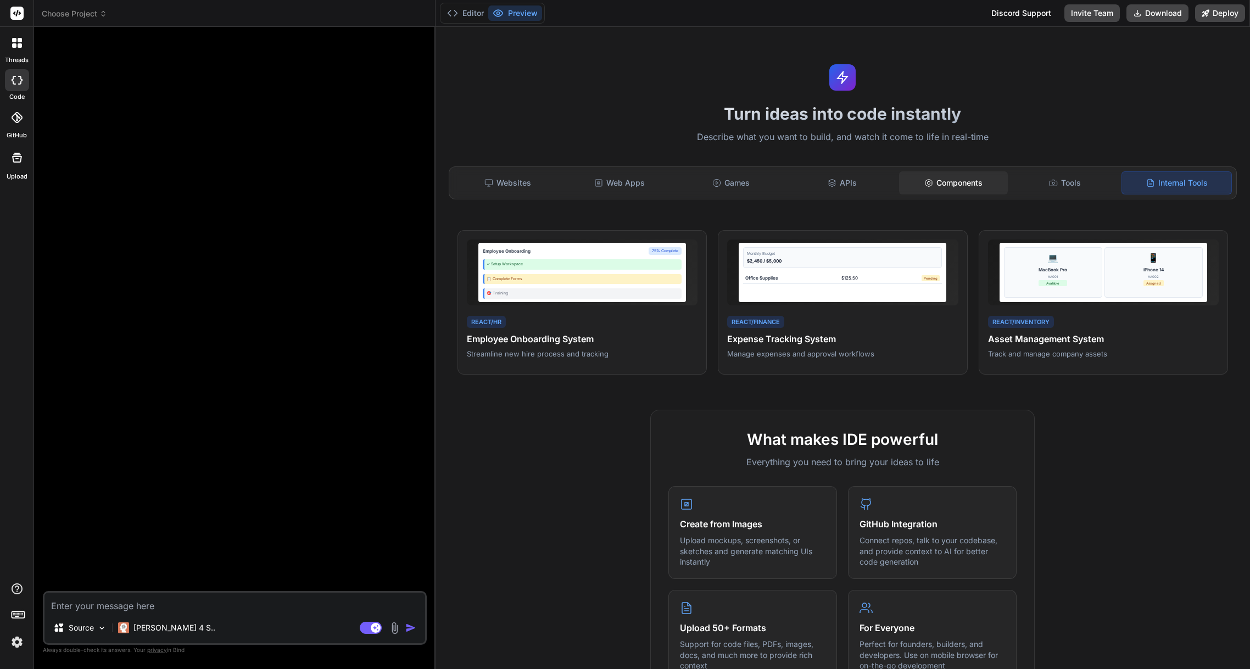
click at [977, 185] on div "Components" at bounding box center [953, 182] width 109 height 23
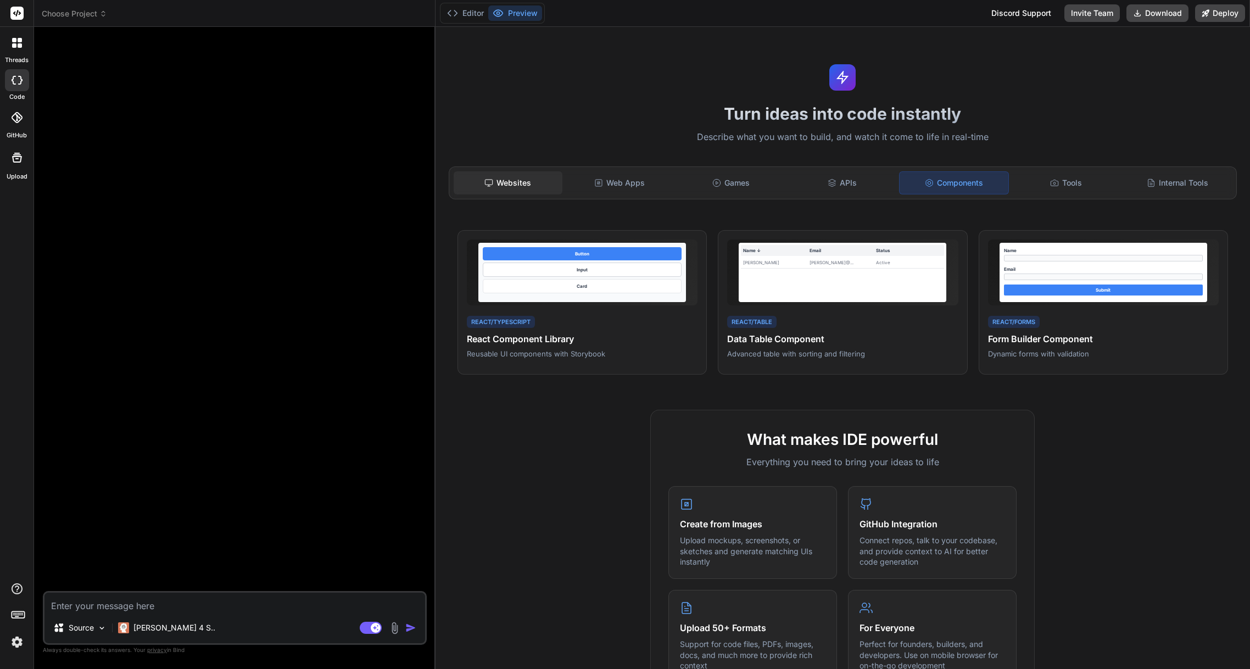
click at [480, 186] on div "Websites" at bounding box center [508, 182] width 109 height 23
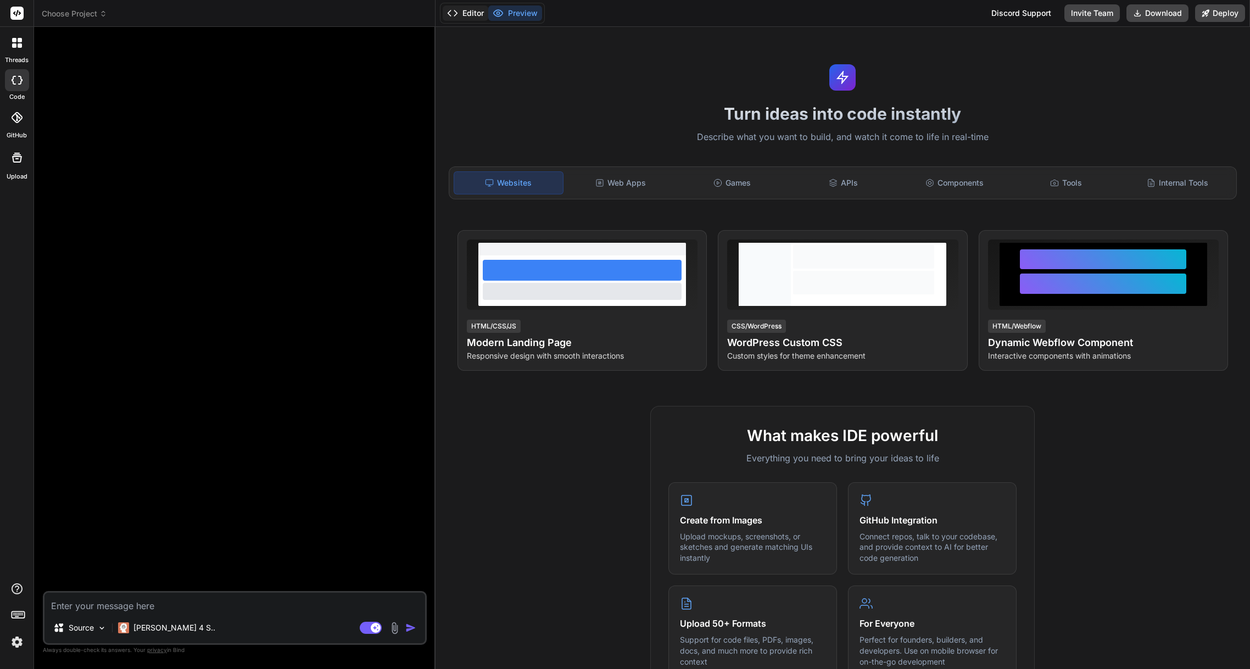
click at [475, 20] on button "Editor" at bounding box center [466, 12] width 46 height 15
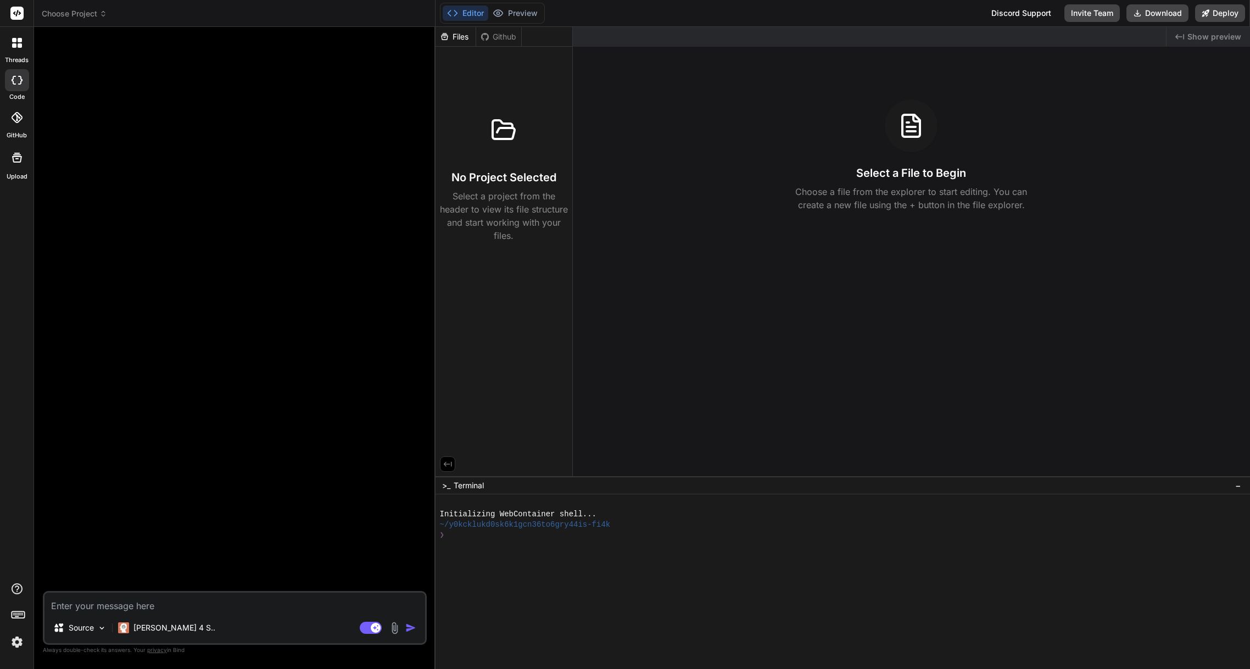
click at [18, 42] on icon at bounding box center [17, 43] width 10 height 10
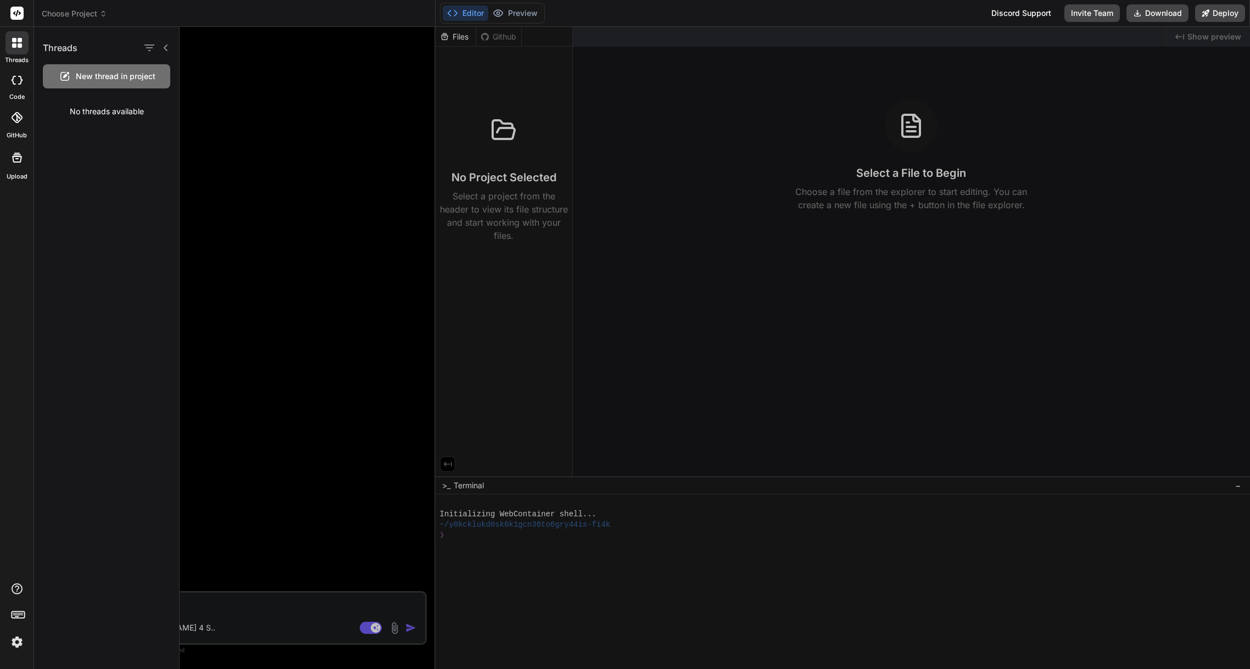
click at [19, 170] on div "Upload" at bounding box center [16, 160] width 33 height 41
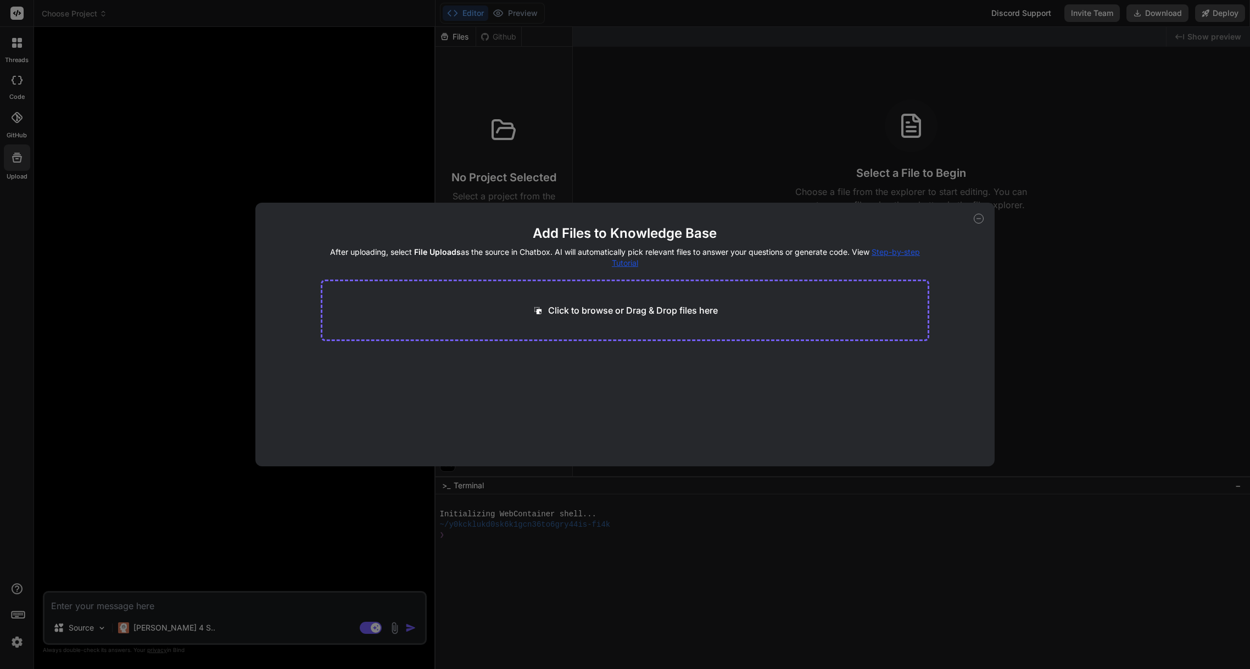
click at [19, 109] on div "Add Files to Knowledge Base After uploading, select File Uploads as the source …" at bounding box center [625, 334] width 1250 height 669
type textarea "x"
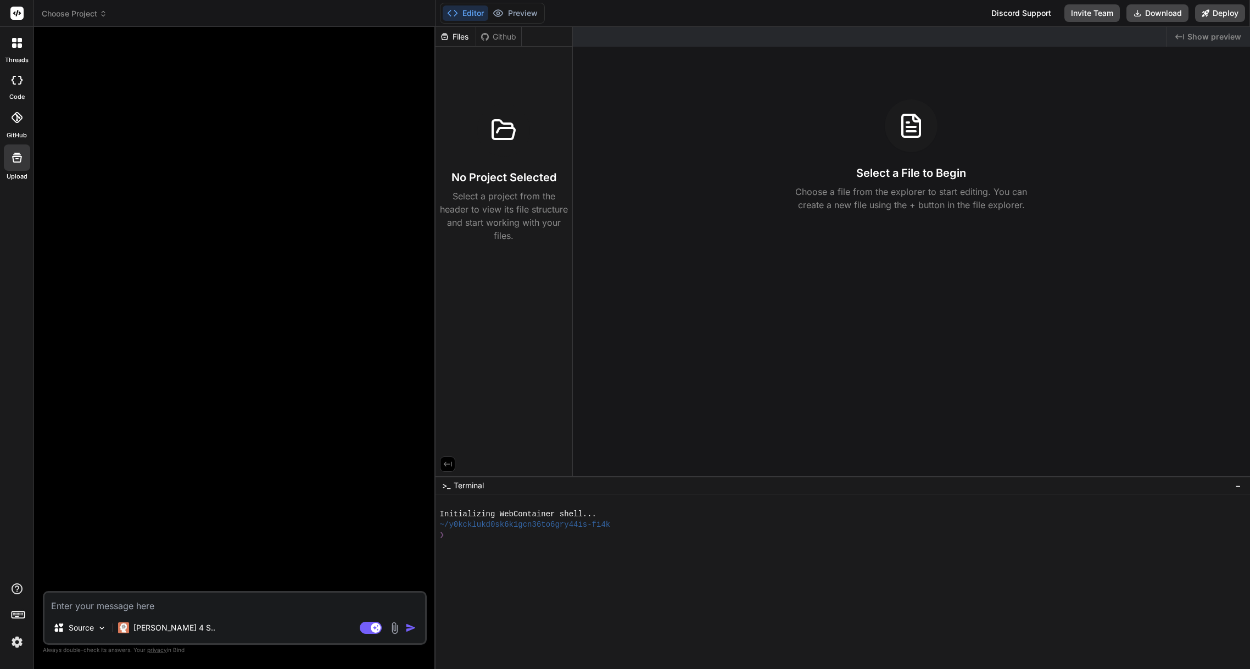
click at [18, 12] on icon at bounding box center [17, 13] width 8 height 7
click at [16, 20] on div at bounding box center [16, 13] width 33 height 27
click at [12, 18] on rect at bounding box center [16, 13] width 13 height 13
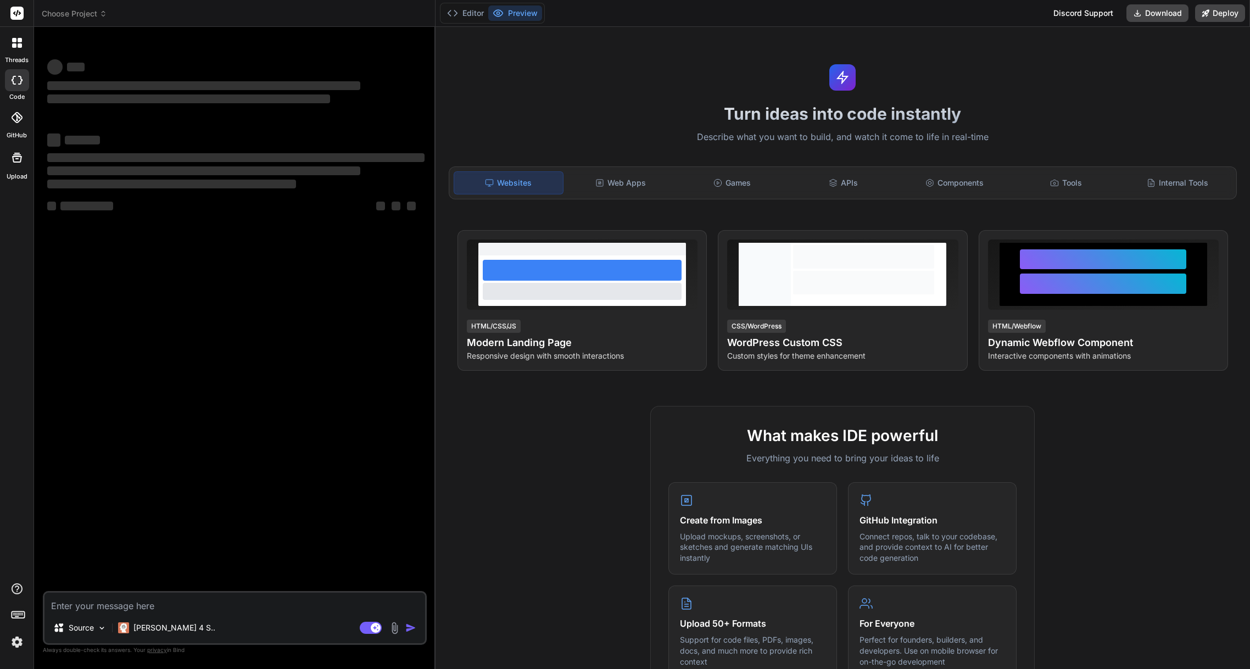
type textarea "x"
